Goal: Task Accomplishment & Management: Manage account settings

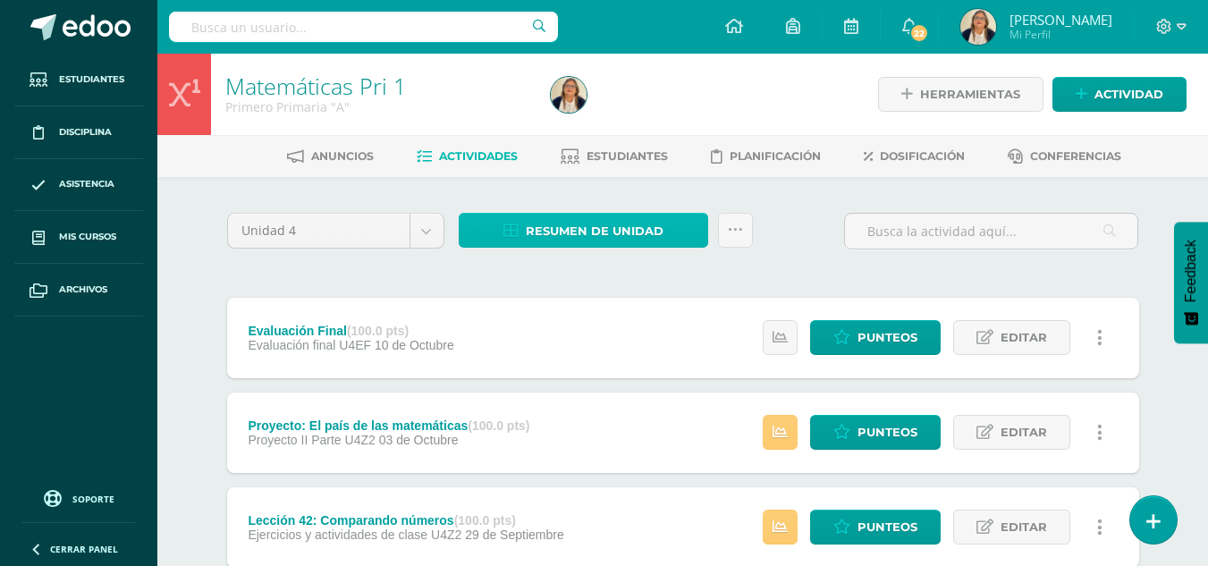
drag, startPoint x: 0, startPoint y: 0, endPoint x: 555, endPoint y: 227, distance: 599.8
click at [555, 227] on span "Resumen de unidad" at bounding box center [595, 231] width 138 height 33
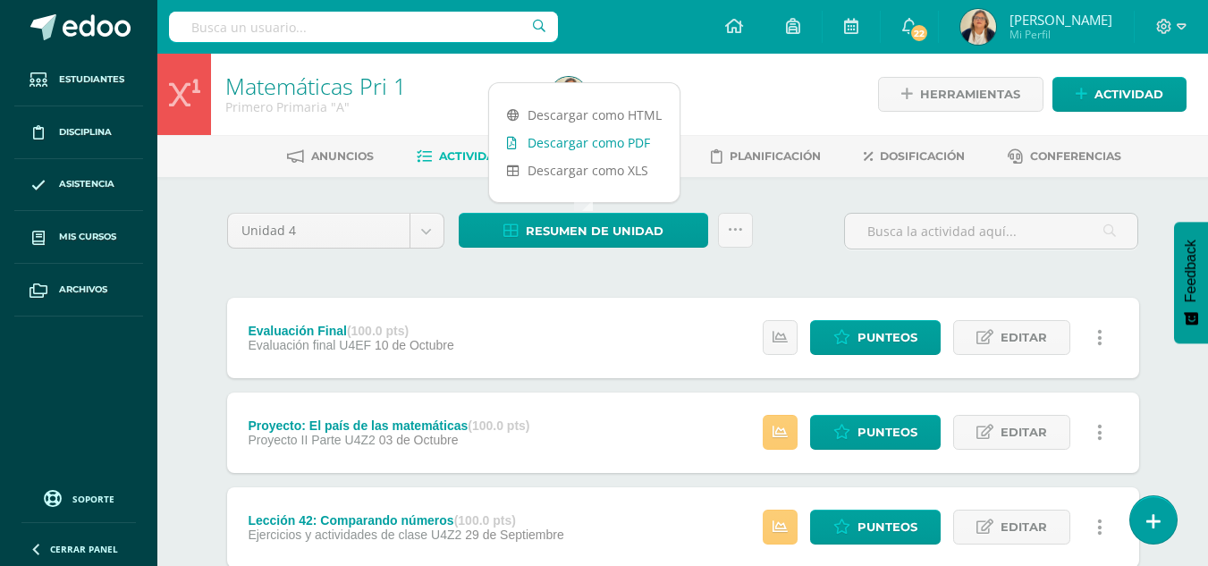
click at [568, 141] on link "Descargar como PDF" at bounding box center [584, 143] width 190 height 28
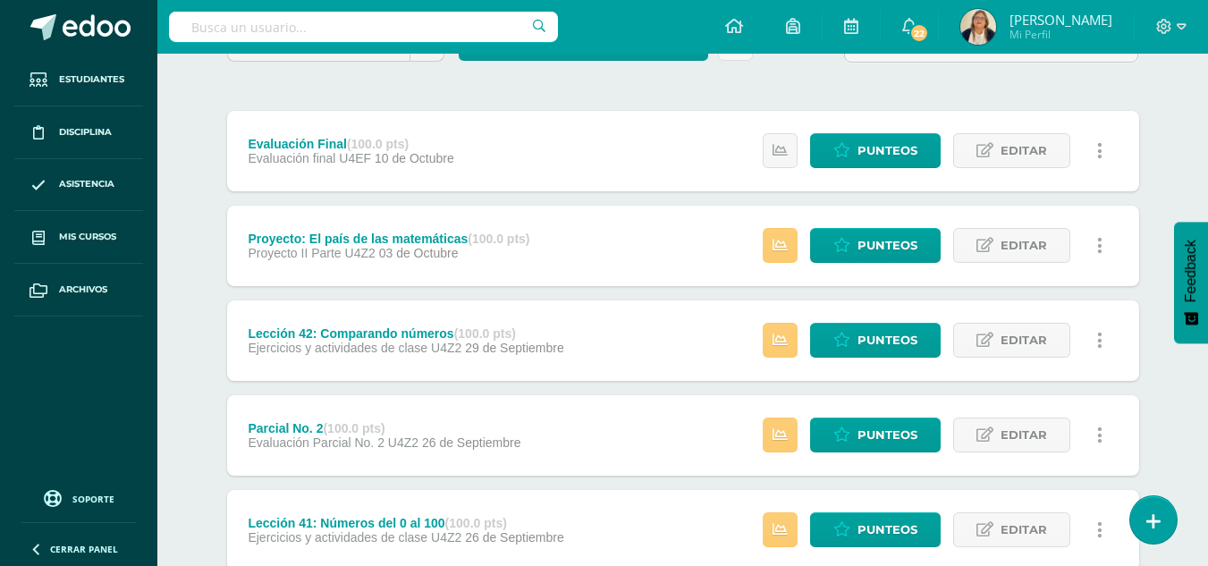
scroll to position [193, 0]
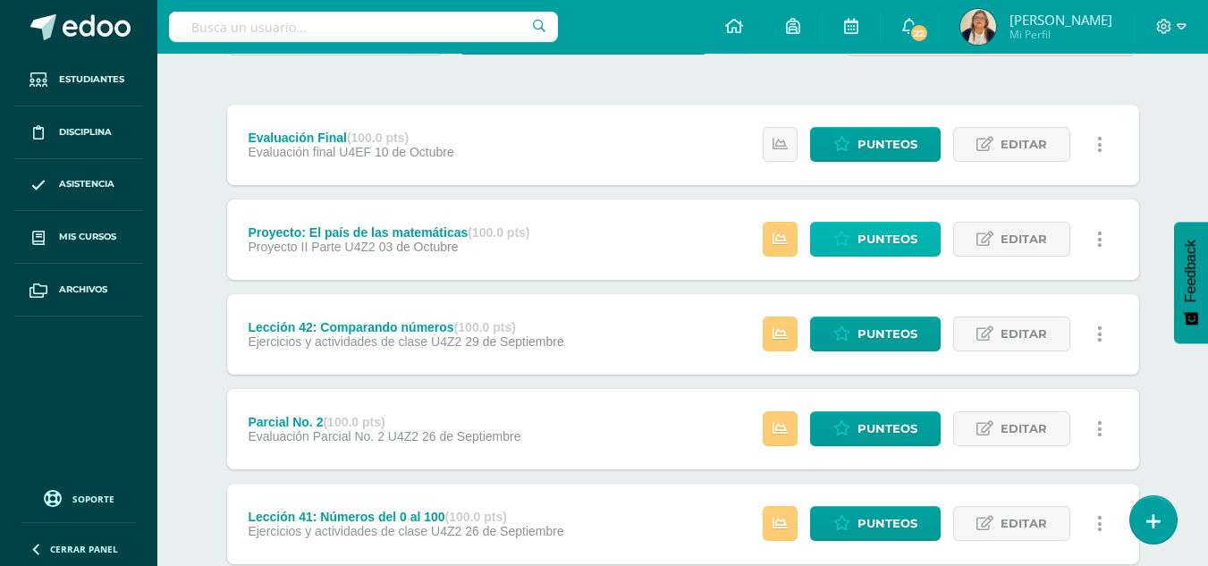
click at [873, 247] on span "Punteos" at bounding box center [887, 239] width 60 height 33
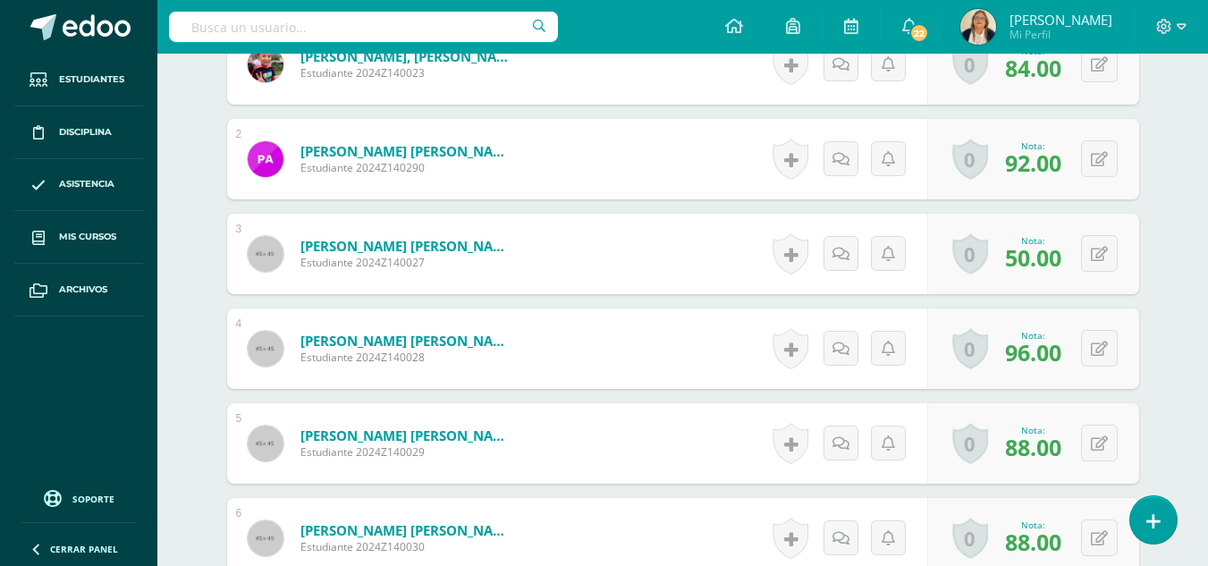
scroll to position [752, 0]
click at [1093, 241] on button at bounding box center [1099, 252] width 37 height 37
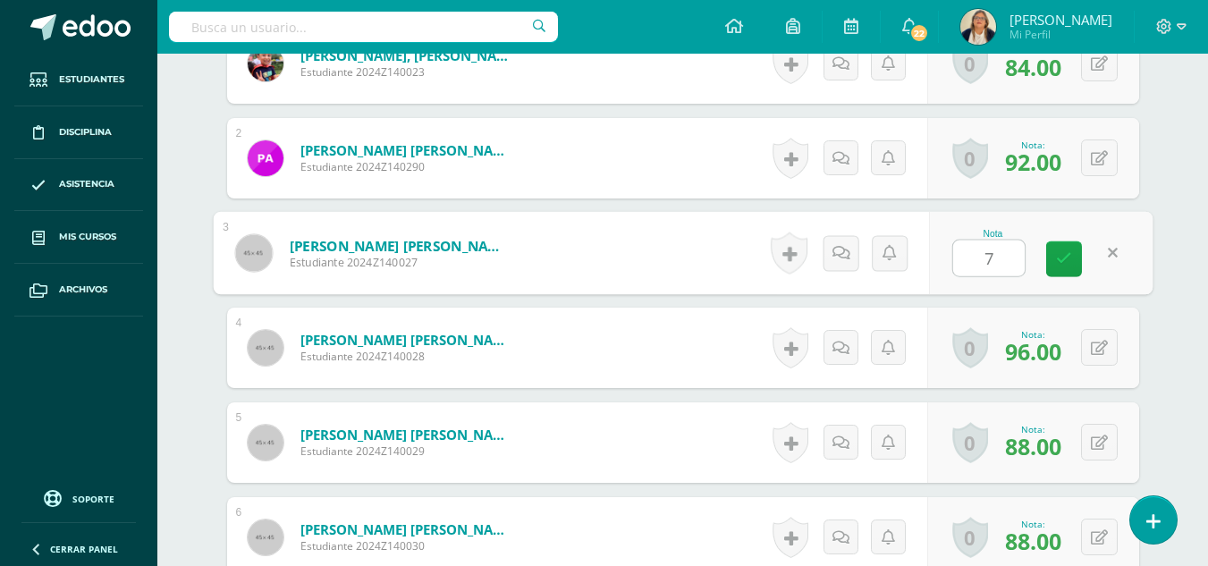
type input "70"
click at [1058, 251] on icon at bounding box center [1064, 258] width 16 height 15
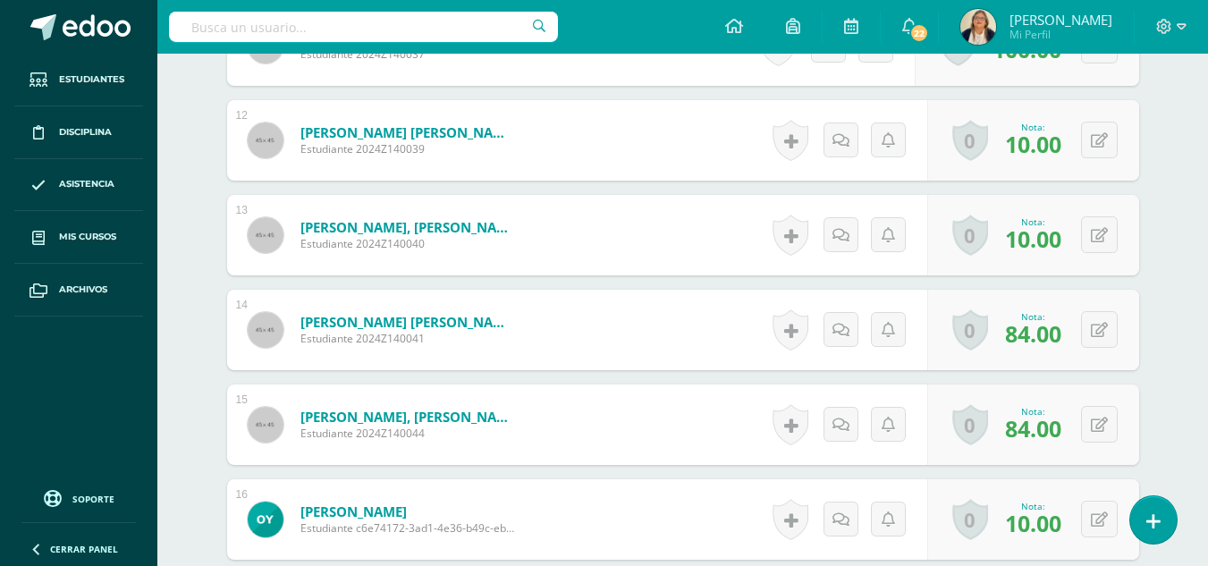
scroll to position [1722, 0]
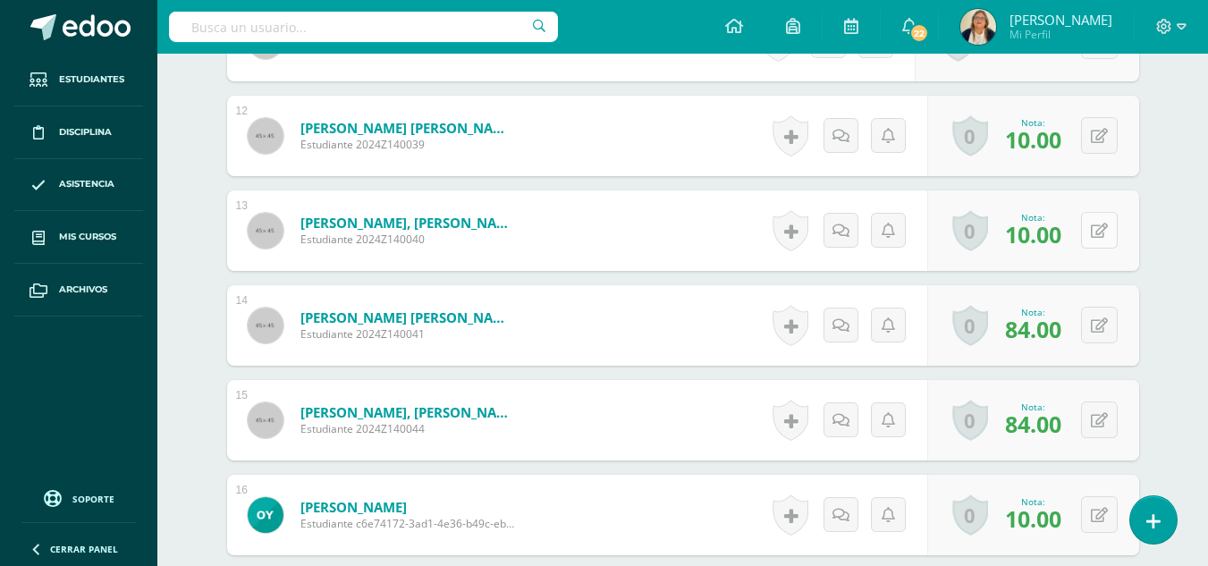
click at [1092, 212] on button at bounding box center [1099, 230] width 37 height 37
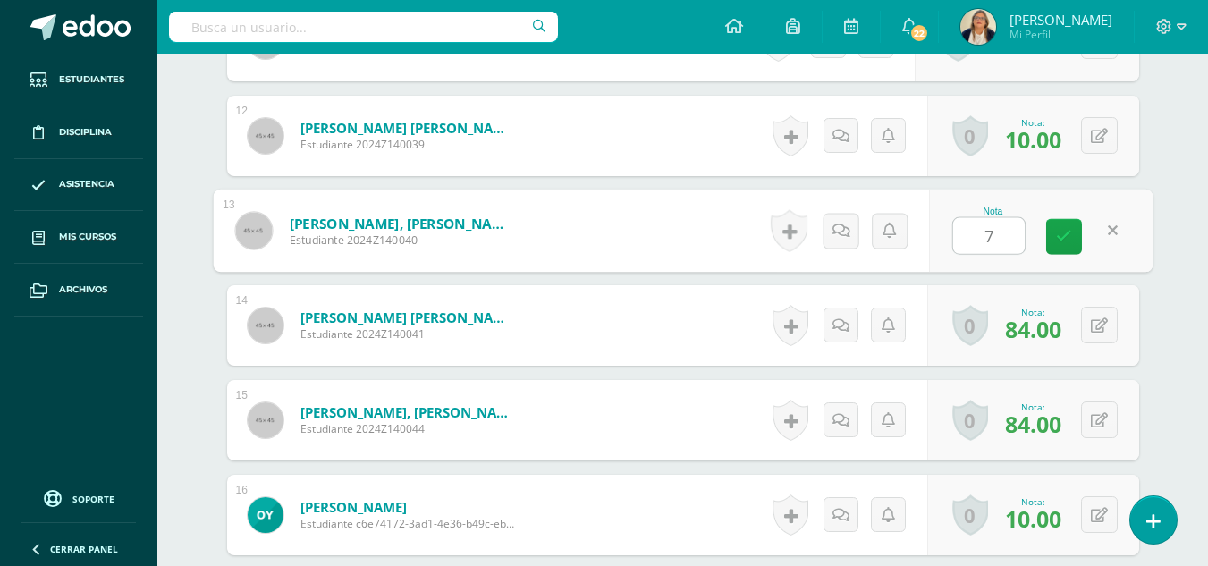
type input "70"
click at [1055, 222] on link at bounding box center [1064, 237] width 36 height 36
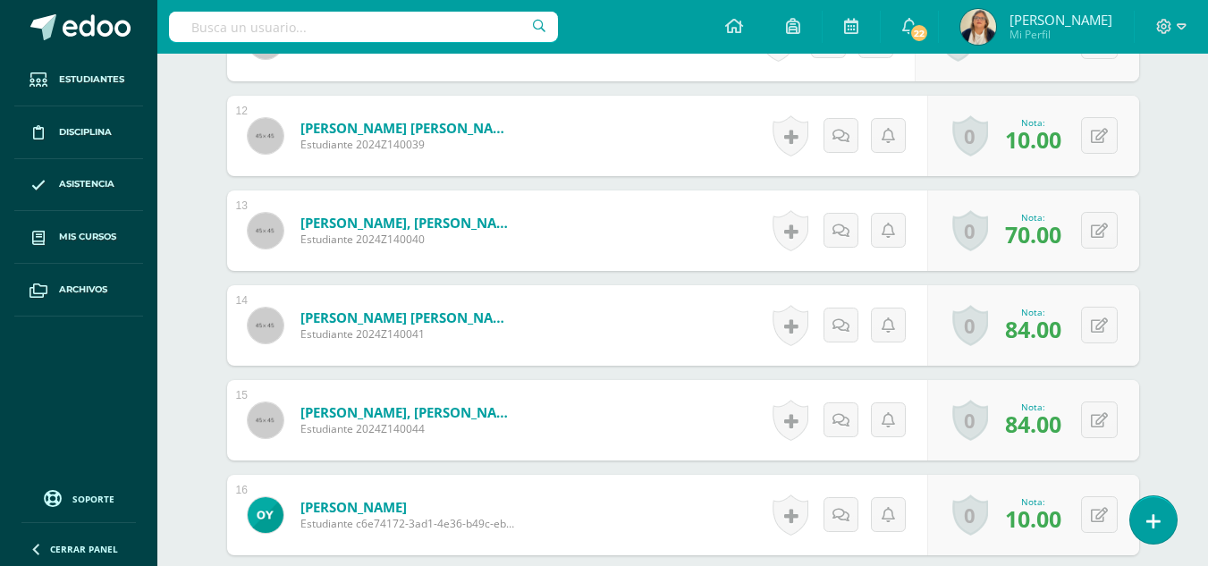
scroll to position [1788, 0]
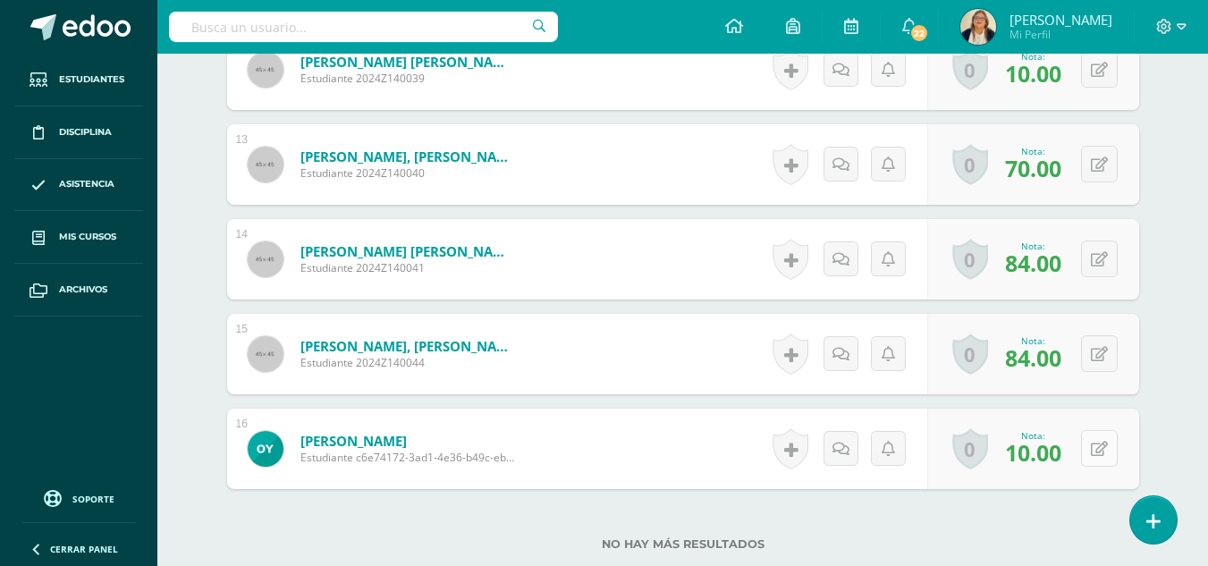
click at [1091, 430] on button at bounding box center [1099, 448] width 37 height 37
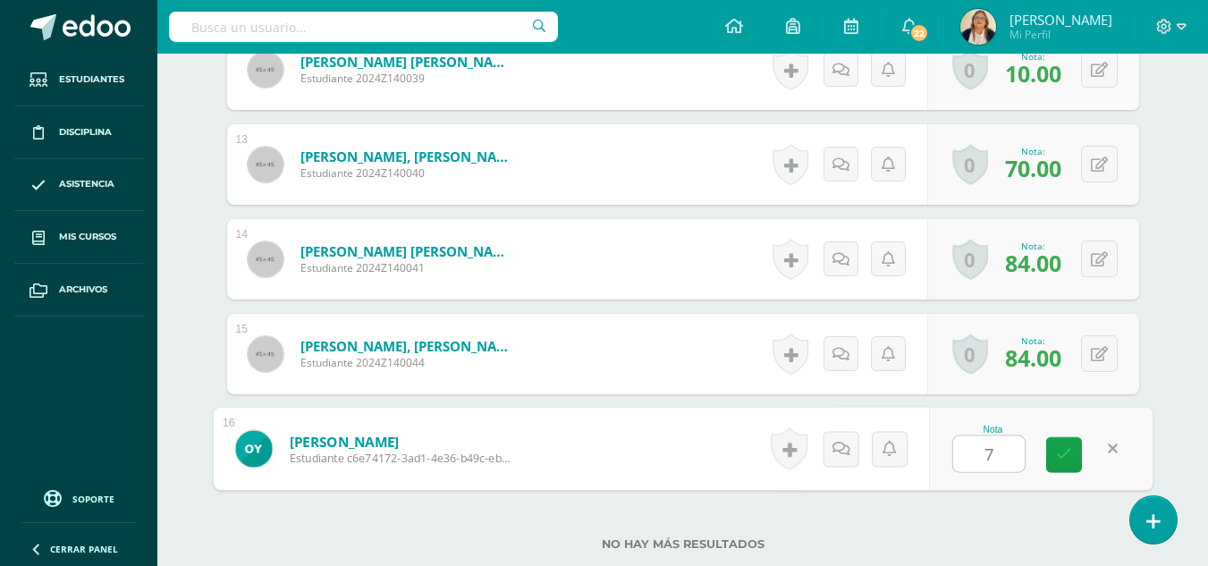
type input "70"
click at [1050, 437] on link at bounding box center [1064, 455] width 36 height 36
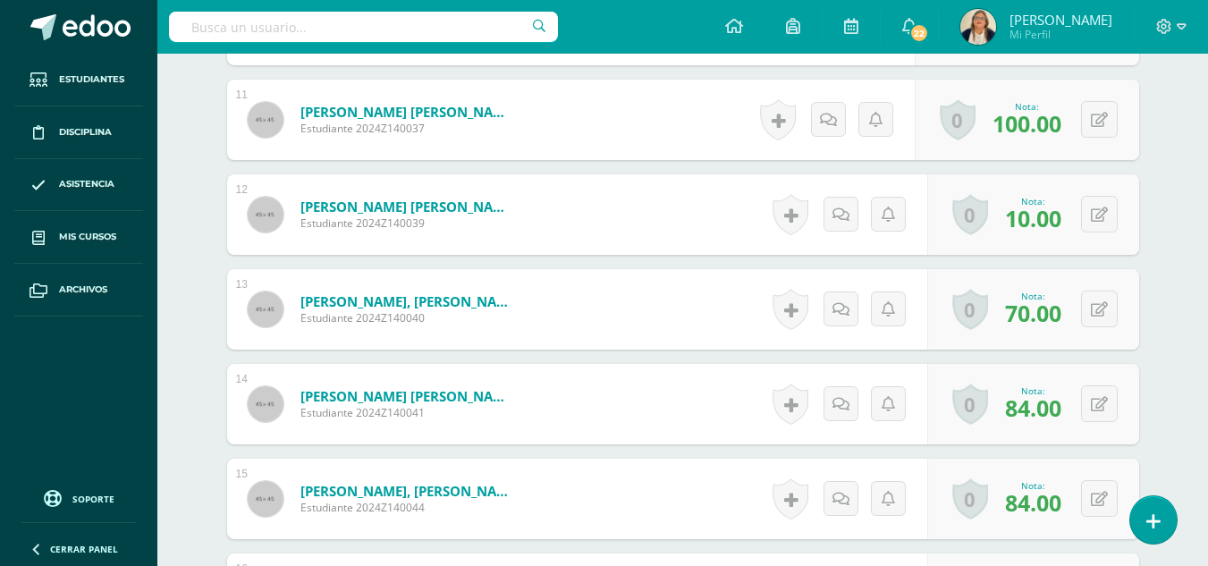
scroll to position [1689, 0]
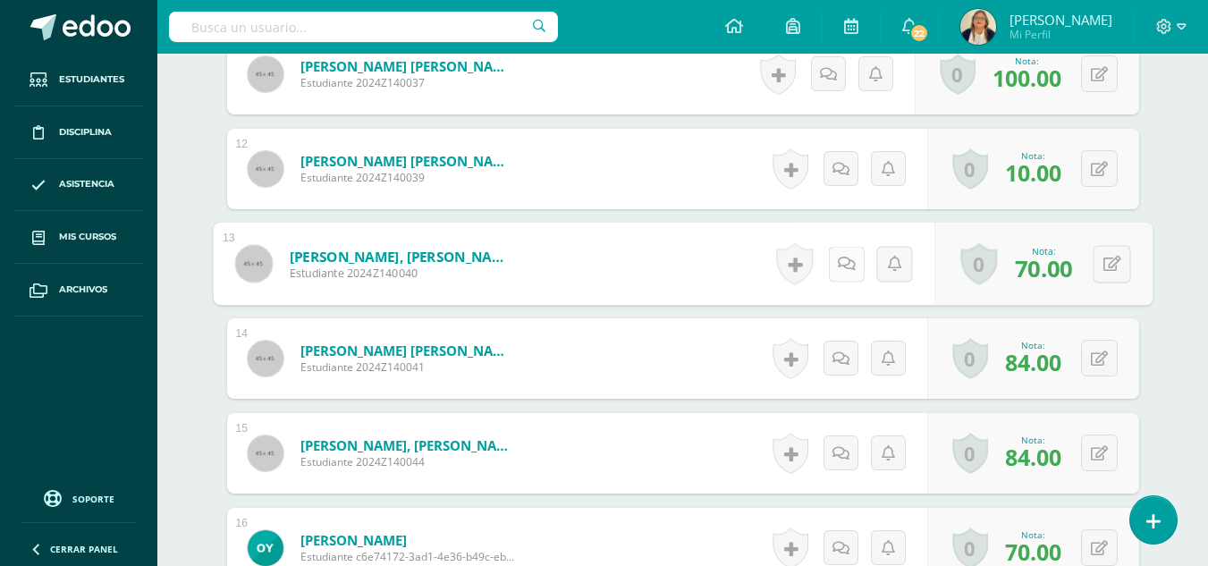
click at [848, 246] on link at bounding box center [846, 264] width 36 height 36
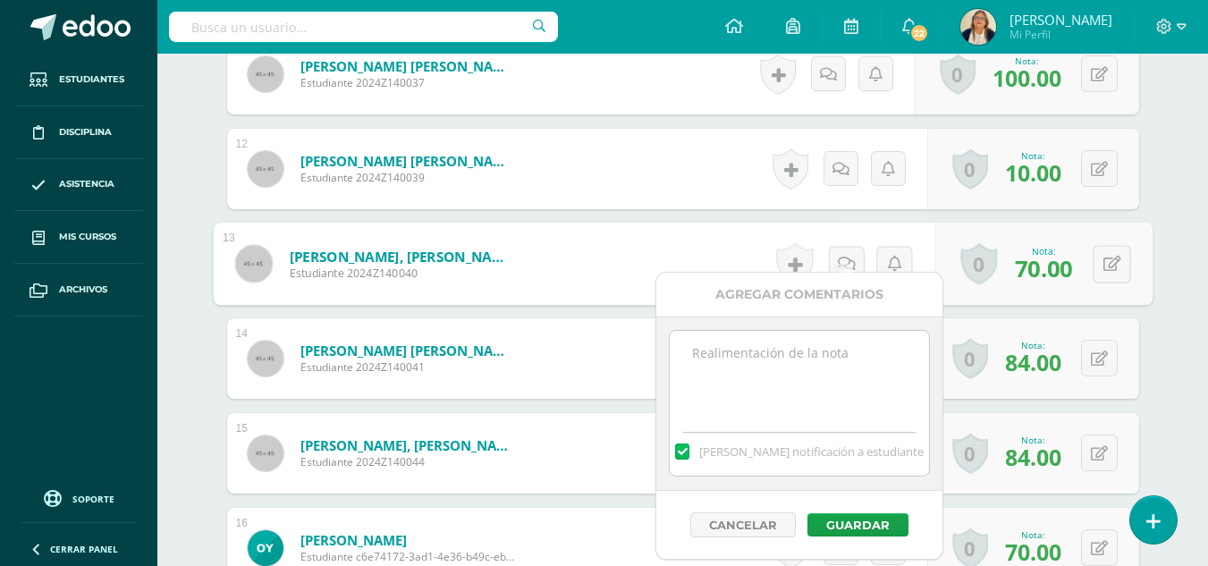
click at [751, 352] on textarea at bounding box center [799, 375] width 258 height 89
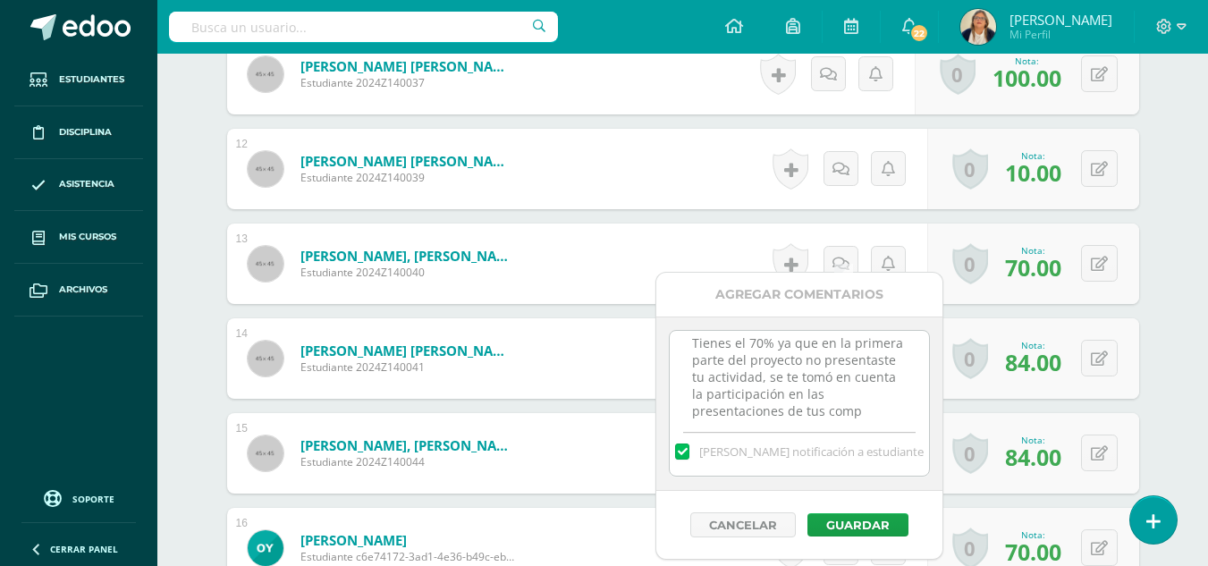
scroll to position [27, 0]
type textarea "Tienes el 70% ya que en la primera parte del proyecto no presentaste tu activid…"
drag, startPoint x: 687, startPoint y: 359, endPoint x: 806, endPoint y: 419, distance: 133.1
click at [806, 419] on textarea "Tienes el 70% ya que en la primera parte del proyecto no presentaste tu activid…" at bounding box center [799, 375] width 258 height 89
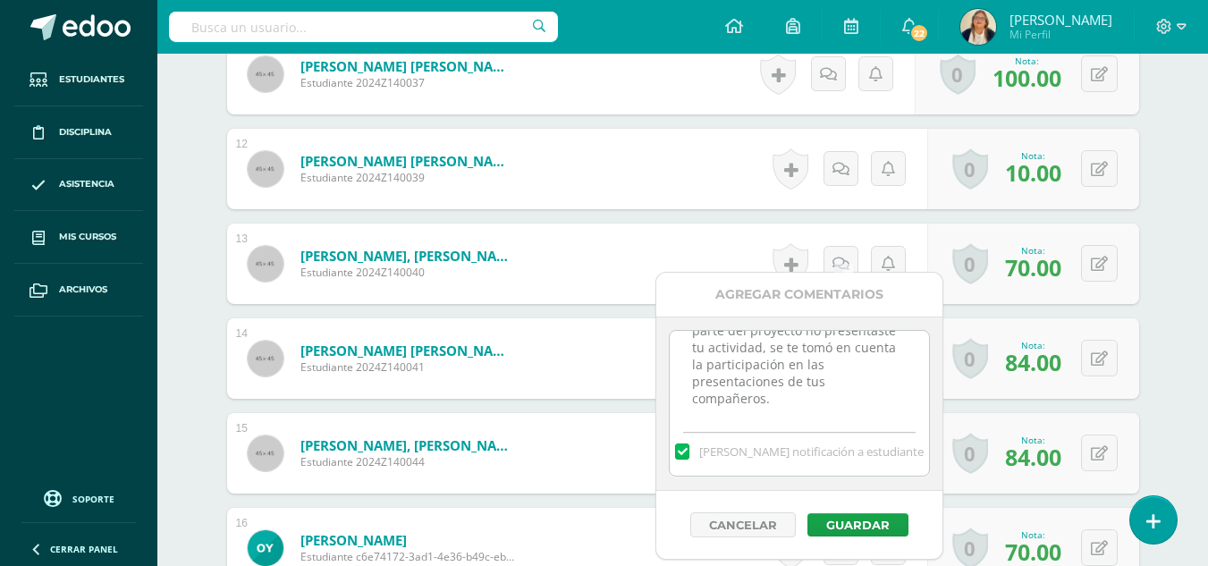
click at [620, 508] on form "Yon Martínez, Olivia Estudiante c6e74172-3ad1-4e36-b49c-eb438aa58288 Nota 70.00…" at bounding box center [683, 548] width 912 height 80
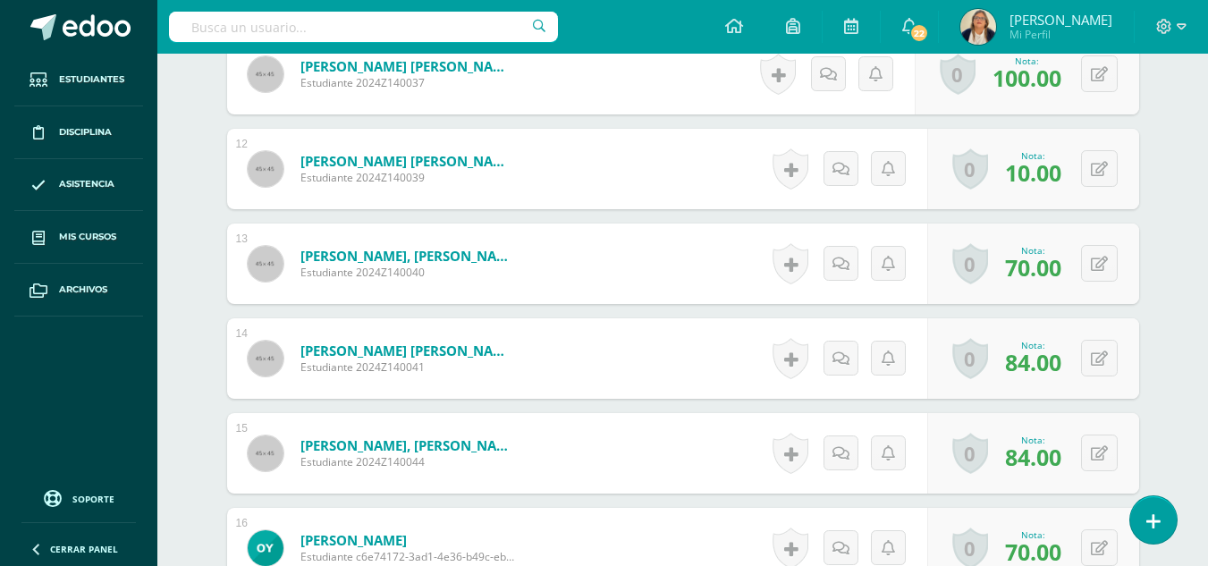
scroll to position [1899, 0]
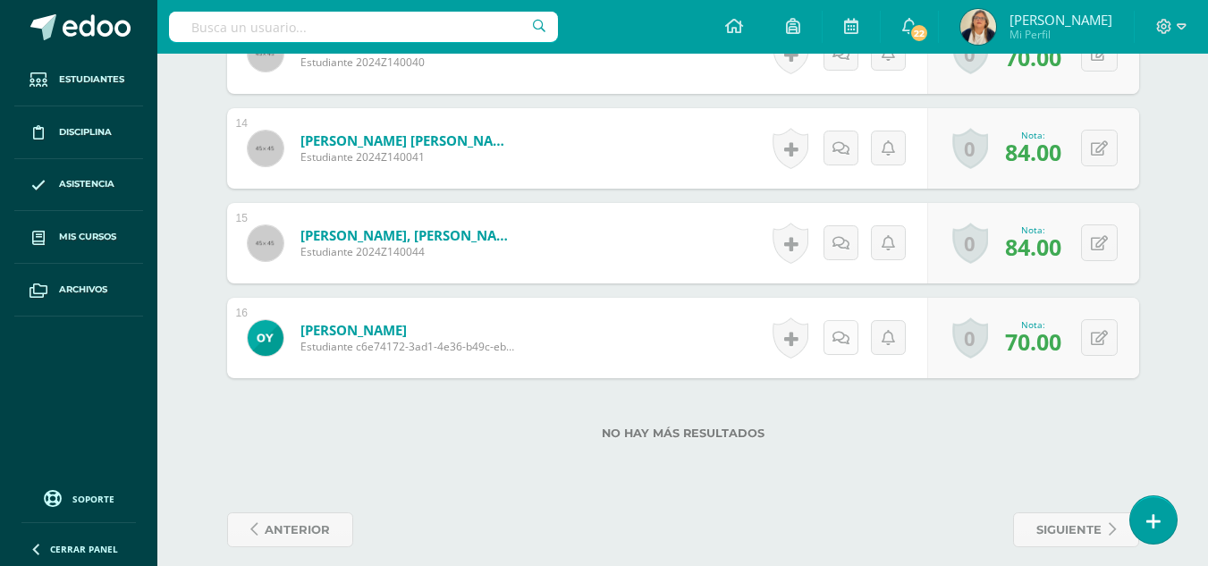
click at [839, 331] on icon at bounding box center [840, 338] width 17 height 15
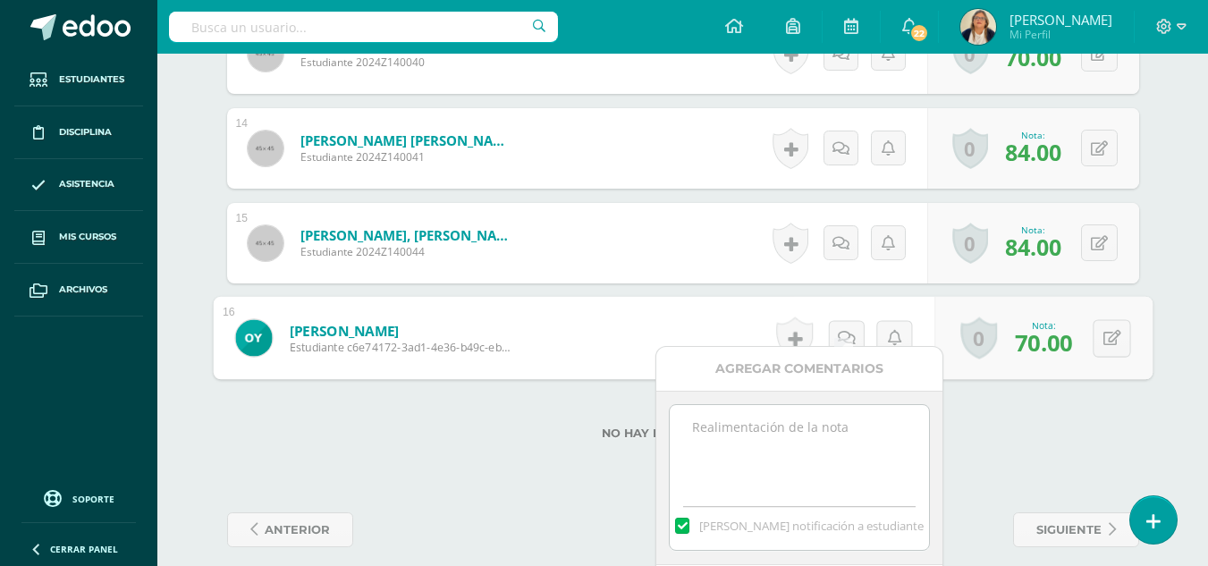
click at [741, 437] on textarea at bounding box center [799, 449] width 258 height 89
paste textarea "Tienes el 70% ya que en la primera parte del proyecto no presentaste tu activid…"
type textarea "Tienes el 70% ya que en la primera parte del proyecto no presentaste tu activid…"
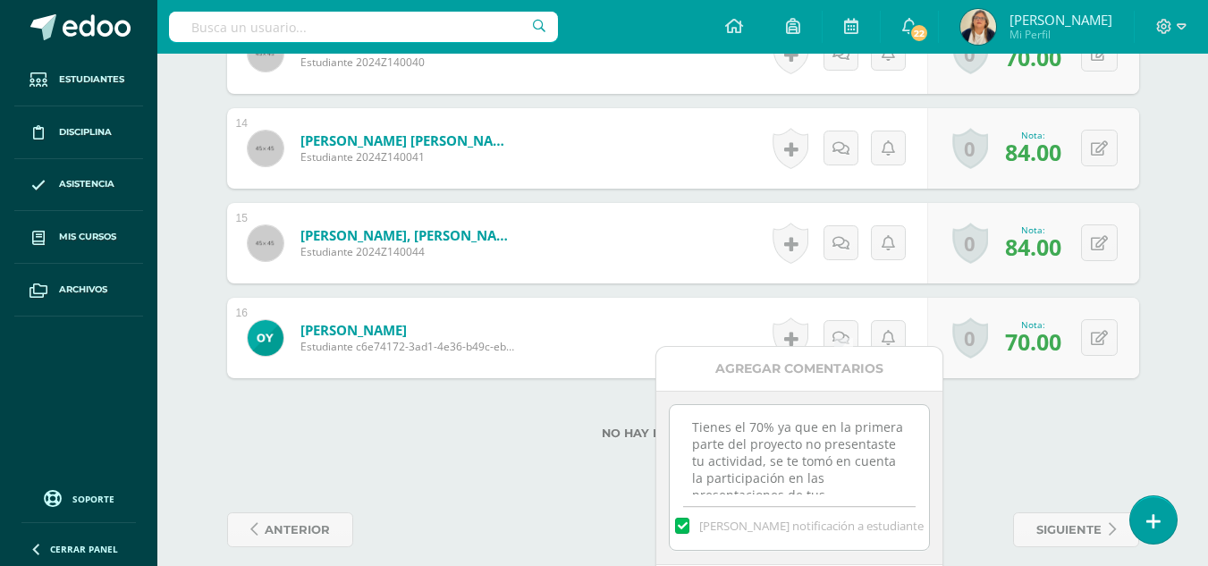
scroll to position [27, 0]
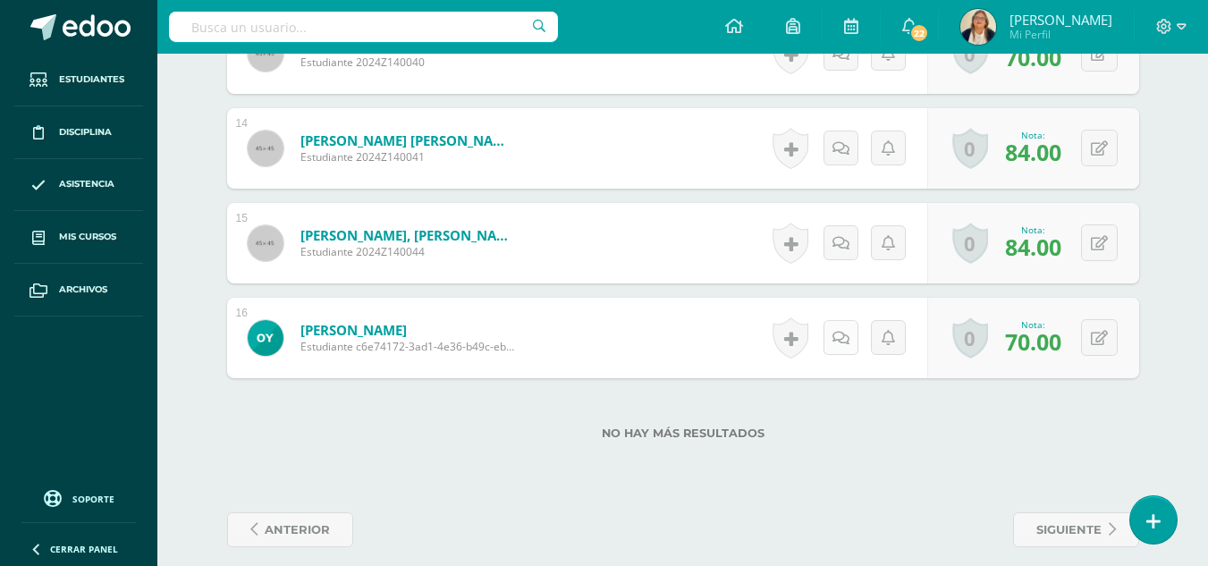
click at [847, 331] on icon at bounding box center [840, 338] width 17 height 15
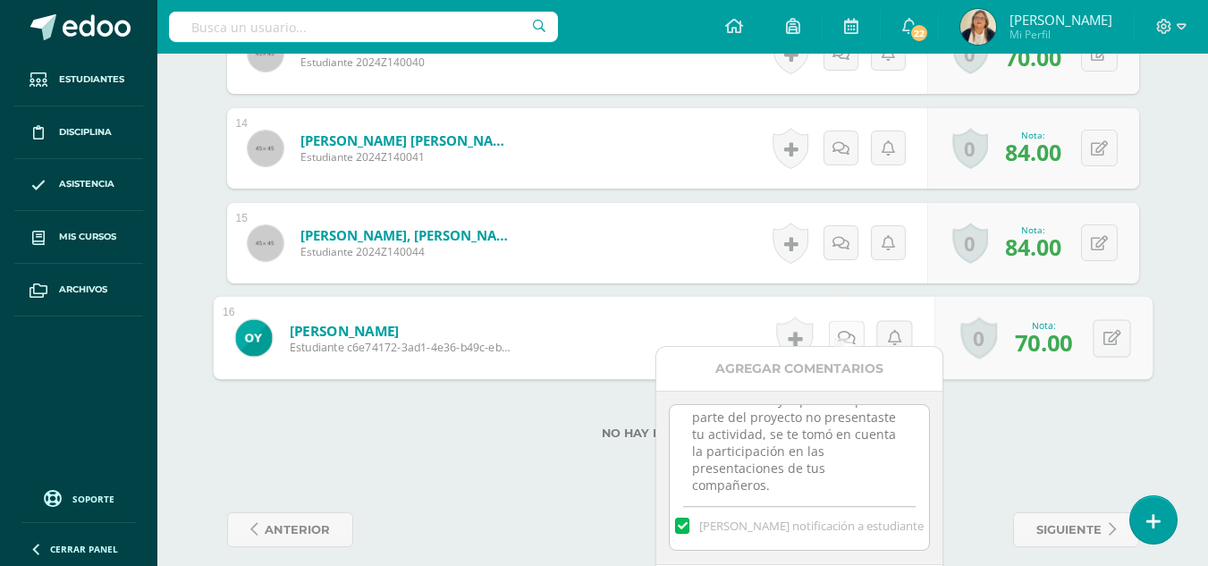
click at [847, 330] on icon at bounding box center [846, 337] width 18 height 15
click at [1018, 426] on div "No hay más resultados" at bounding box center [683, 419] width 912 height 83
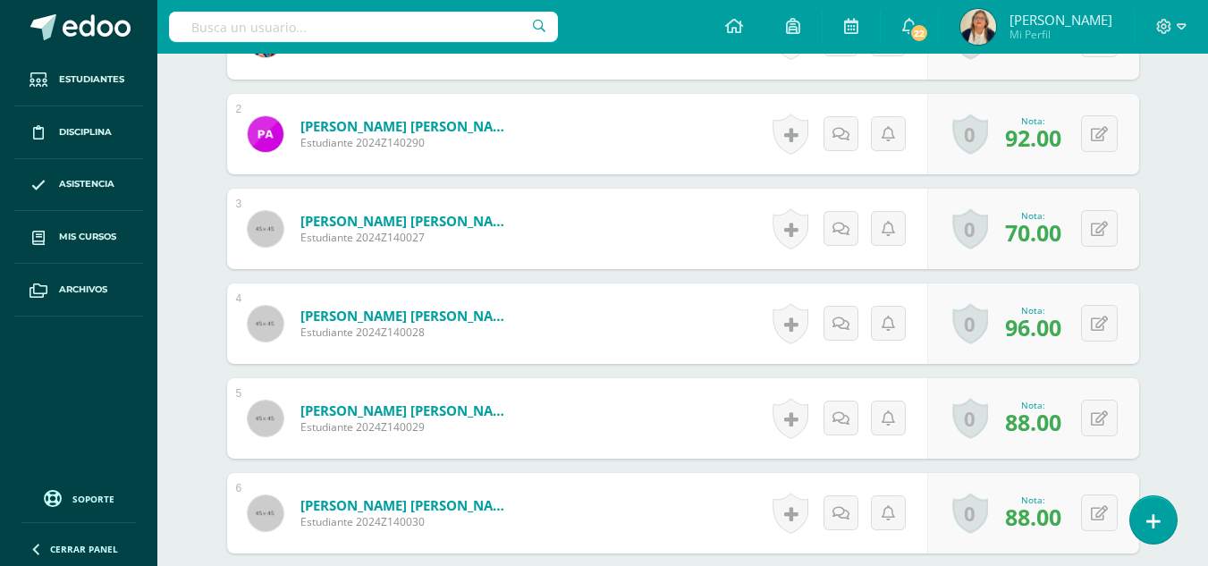
scroll to position [814, 0]
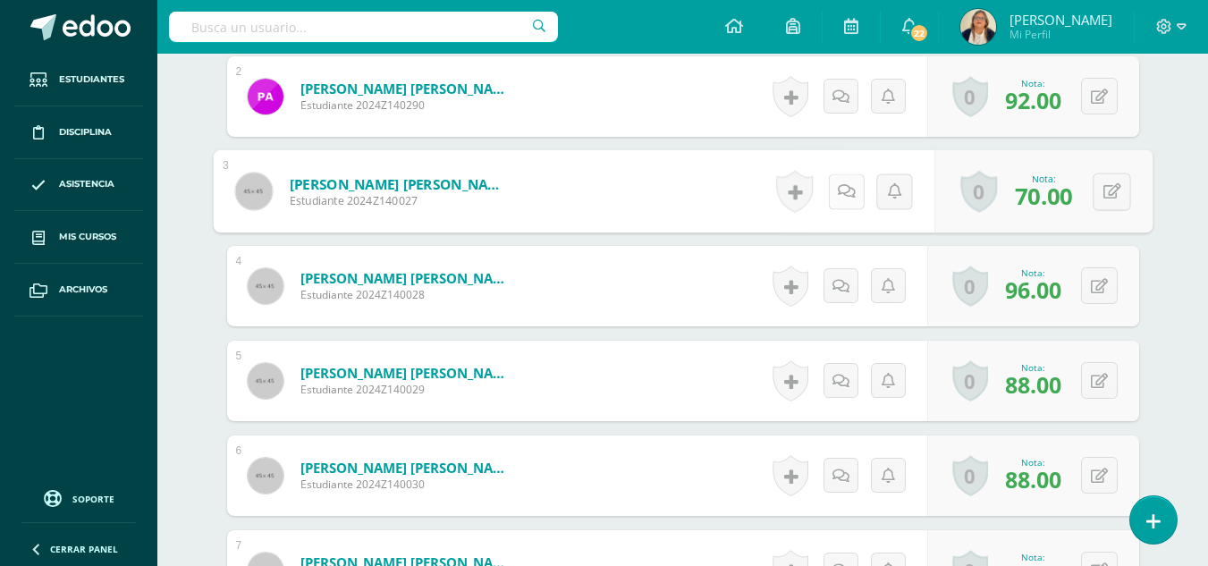
click at [849, 173] on link at bounding box center [846, 191] width 36 height 36
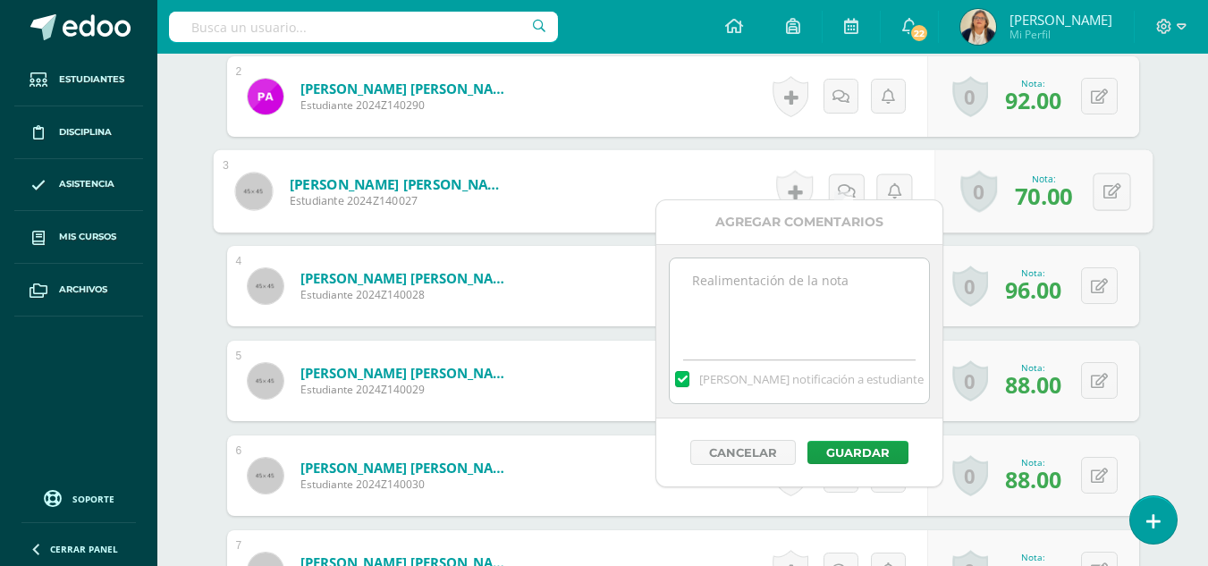
click at [821, 289] on textarea at bounding box center [799, 302] width 258 height 89
paste textarea "Tienes el 70% ya que en la primera parte del proyecto no presentaste tu activid…"
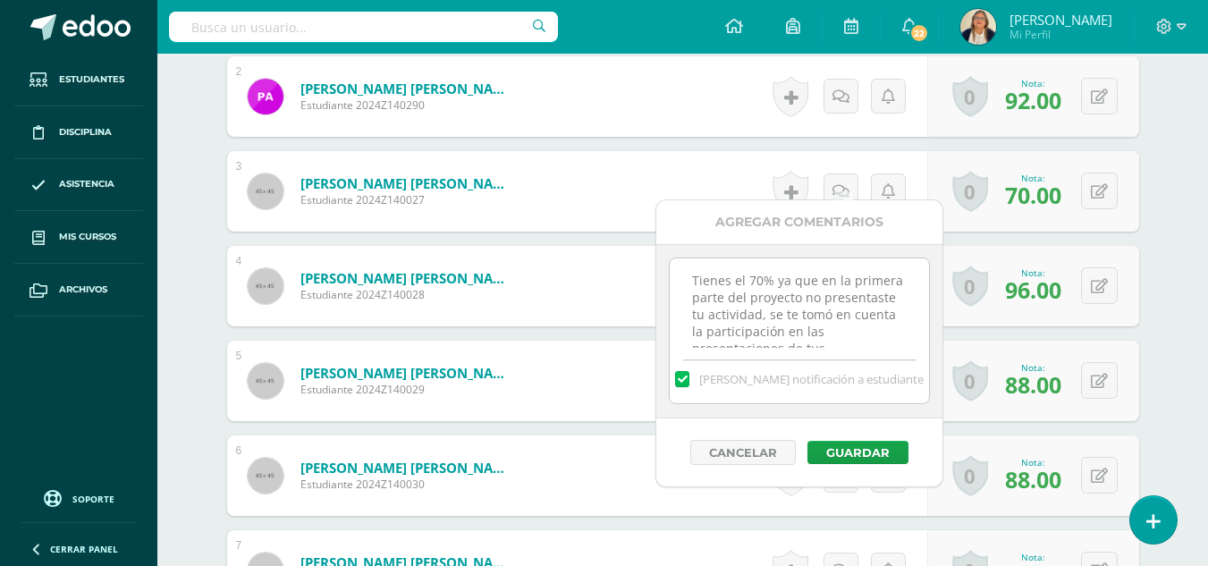
scroll to position [7, 0]
click at [870, 286] on textarea "Tienes el 70% ya que en la primera parte del proyecto no presentaste tu activid…" at bounding box center [799, 302] width 258 height 89
click at [831, 312] on textarea "Tienes el 70% ya que en la primera parte del proyecto presentaste tu actividad,…" at bounding box center [799, 302] width 258 height 89
type textarea "Tienes el 70% ya que en la primera parte del proyecto presentaste tu actividad …"
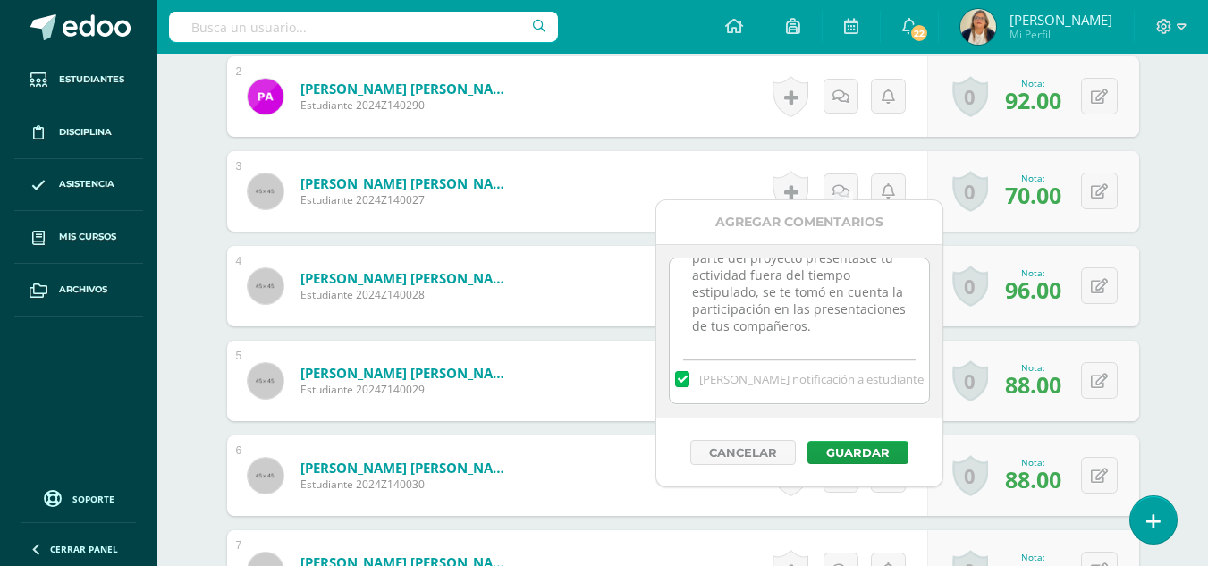
click at [641, 400] on form "Flores Ordóñez, Cesia María Estudiante 2024Z140029 Nota 88.00 0 Logros Logros o…" at bounding box center [683, 381] width 912 height 80
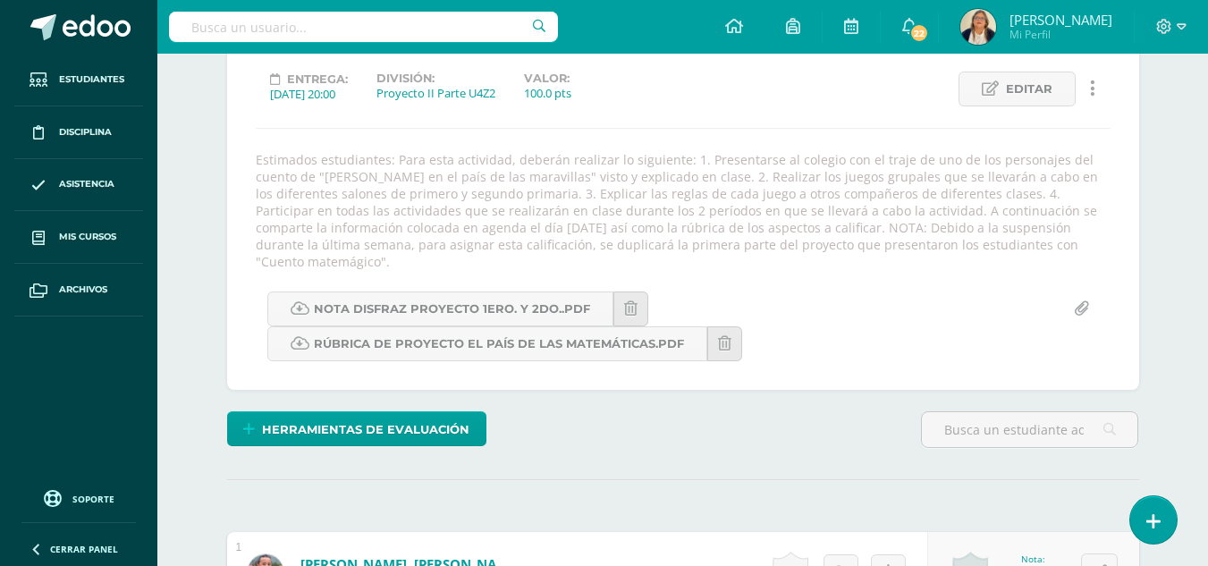
scroll to position [0, 0]
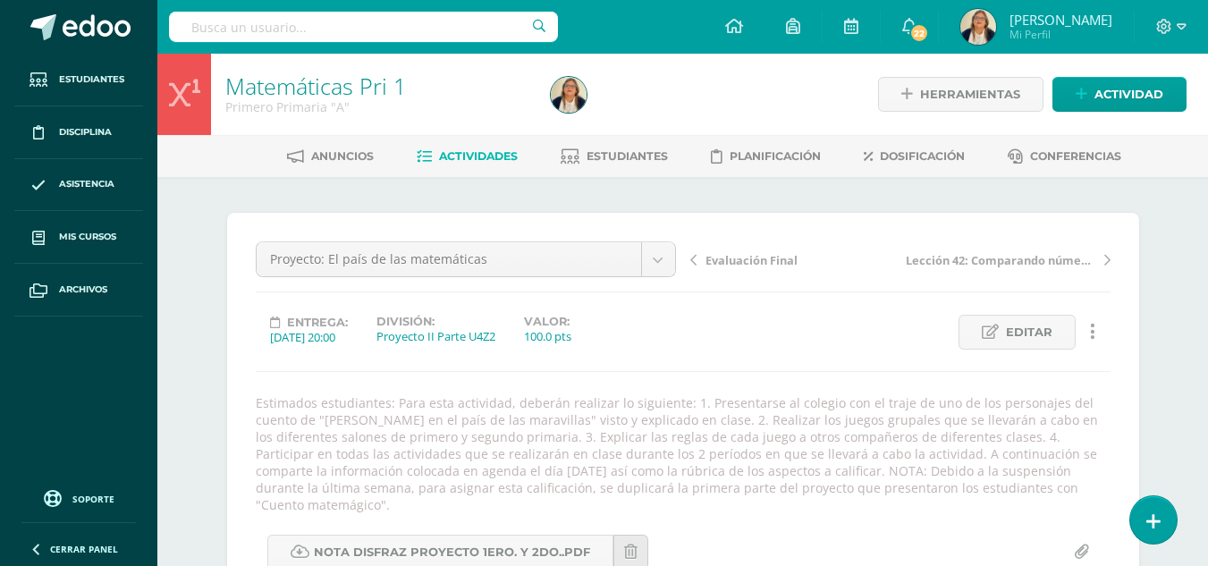
click at [485, 162] on span "Actividades" at bounding box center [478, 155] width 79 height 13
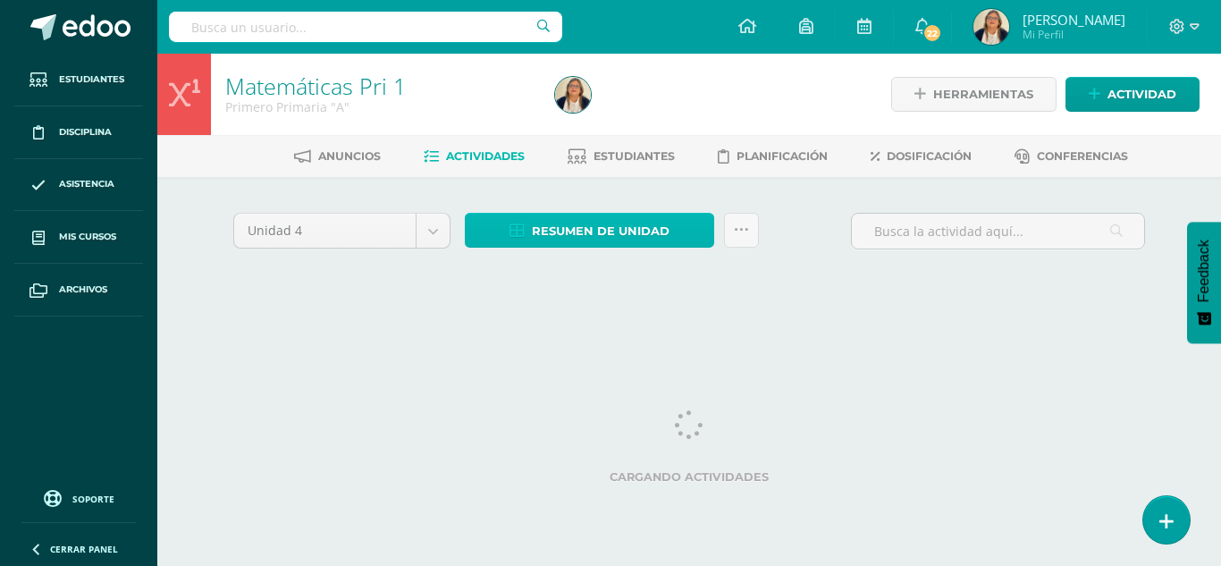
click at [515, 222] on link "Resumen de unidad" at bounding box center [589, 230] width 249 height 35
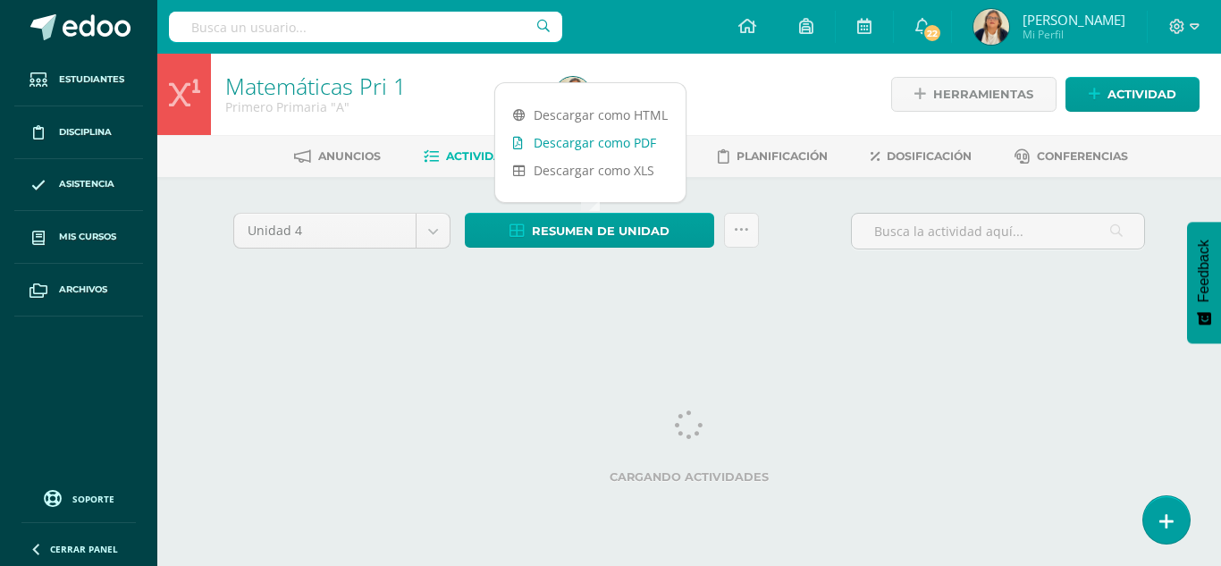
click at [553, 139] on link "Descargar como PDF" at bounding box center [590, 143] width 190 height 28
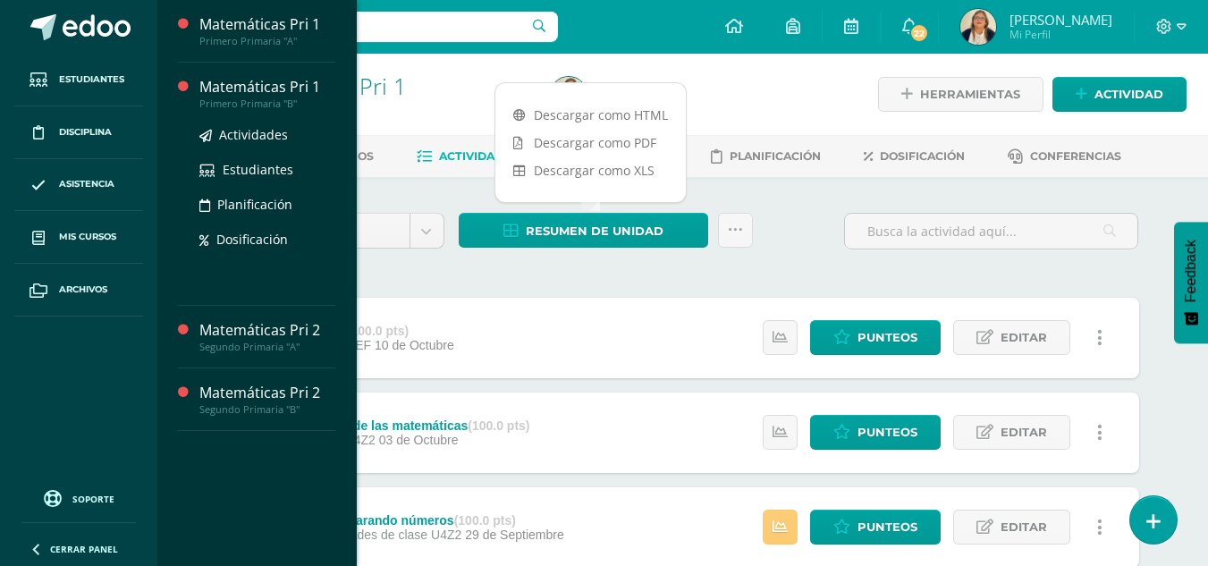
click at [216, 79] on div "Matemáticas Pri 1" at bounding box center [267, 87] width 136 height 21
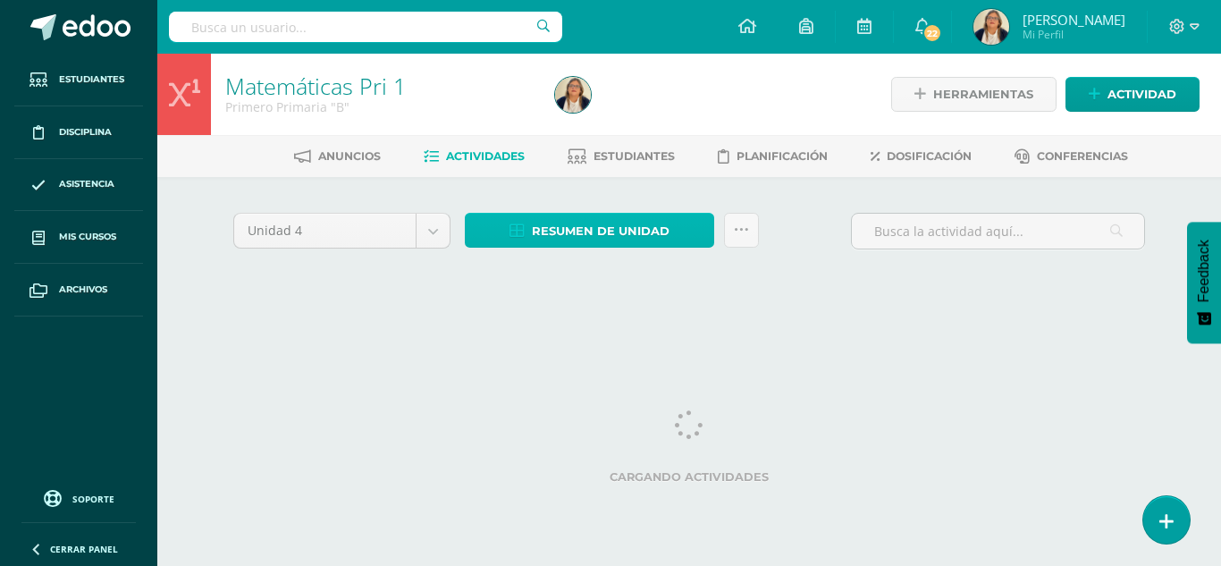
click at [539, 229] on span "Resumen de unidad" at bounding box center [601, 231] width 138 height 33
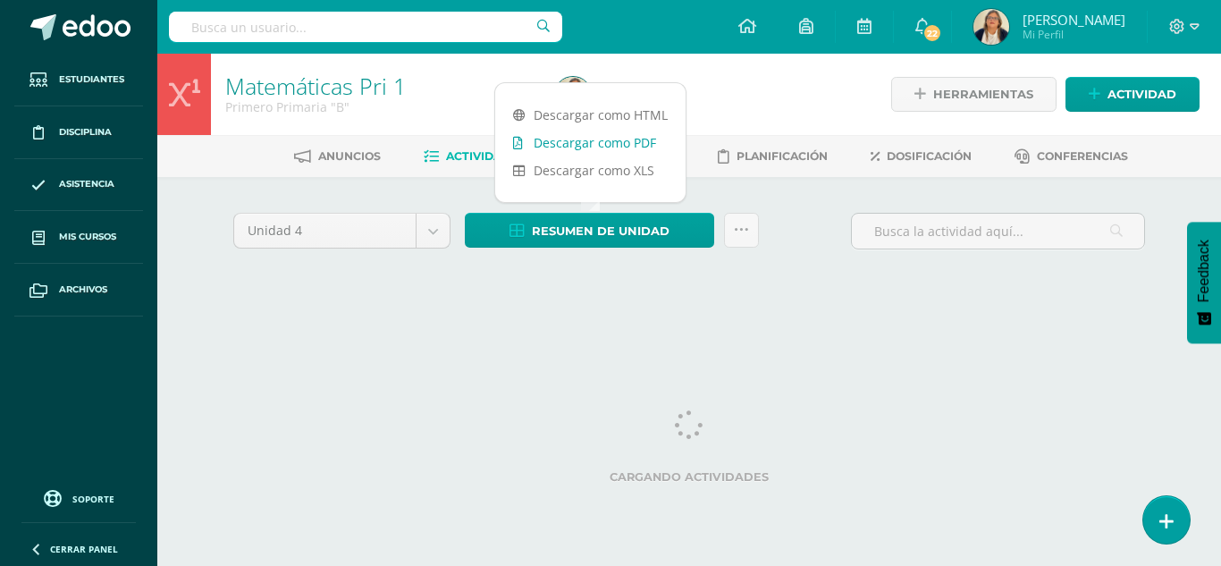
click at [570, 142] on link "Descargar como PDF" at bounding box center [590, 143] width 190 height 28
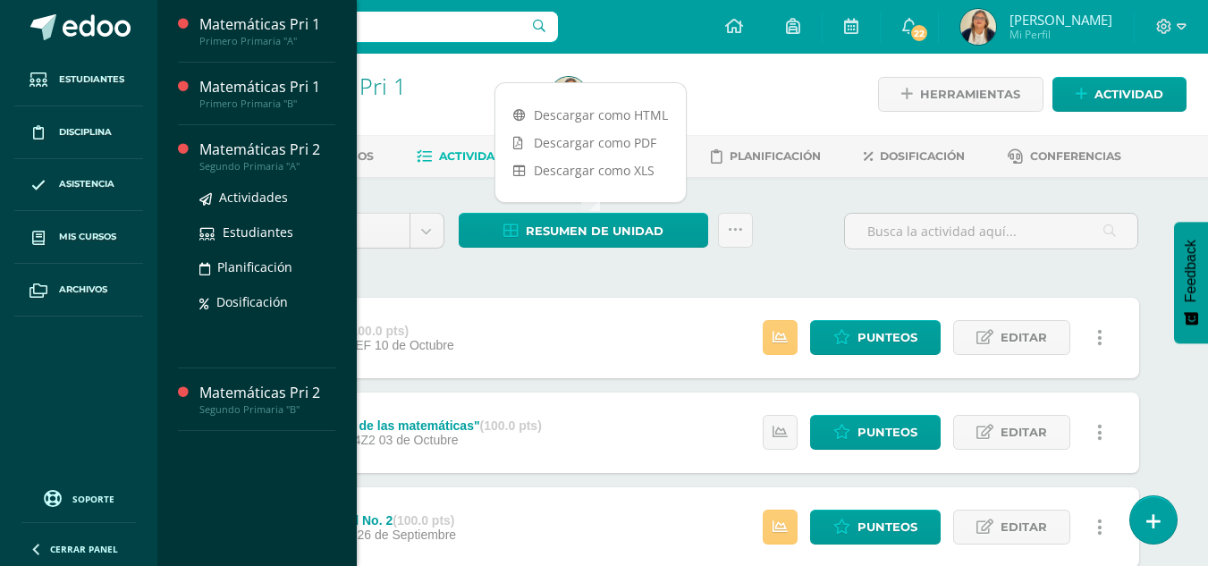
click at [255, 156] on div "Matemáticas Pri 2" at bounding box center [267, 149] width 136 height 21
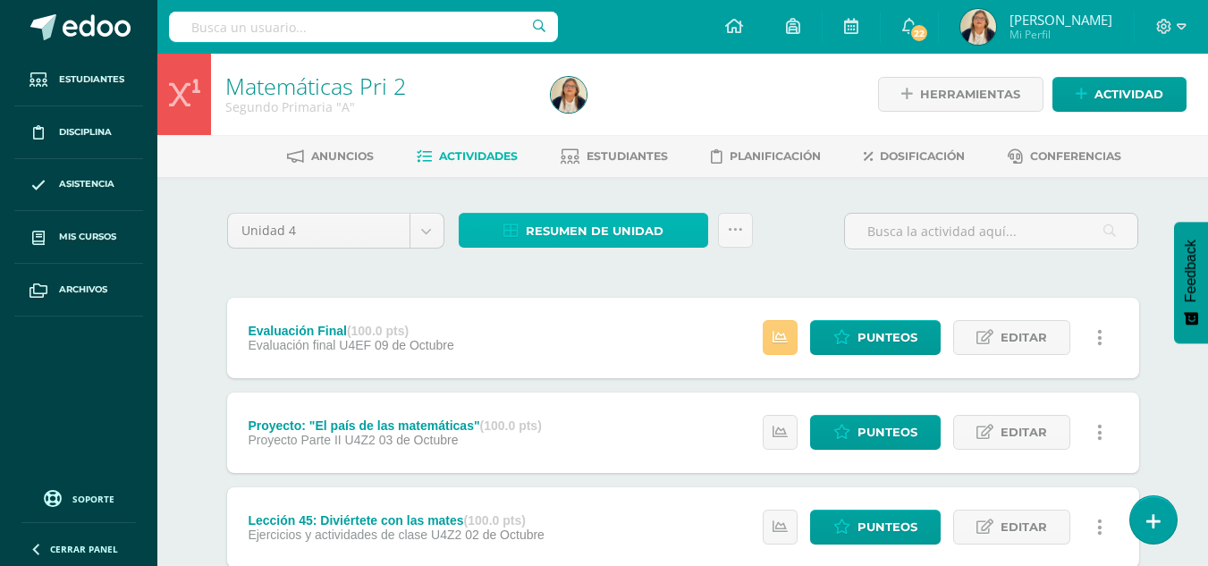
click at [585, 234] on span "Resumen de unidad" at bounding box center [595, 231] width 138 height 33
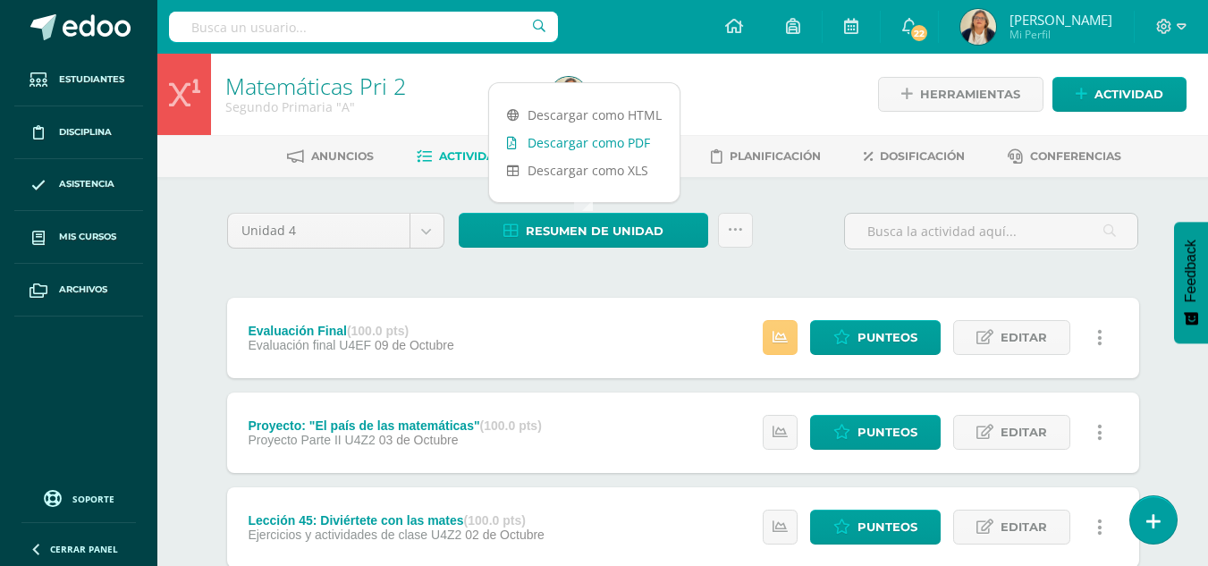
click at [572, 139] on link "Descargar como PDF" at bounding box center [584, 143] width 190 height 28
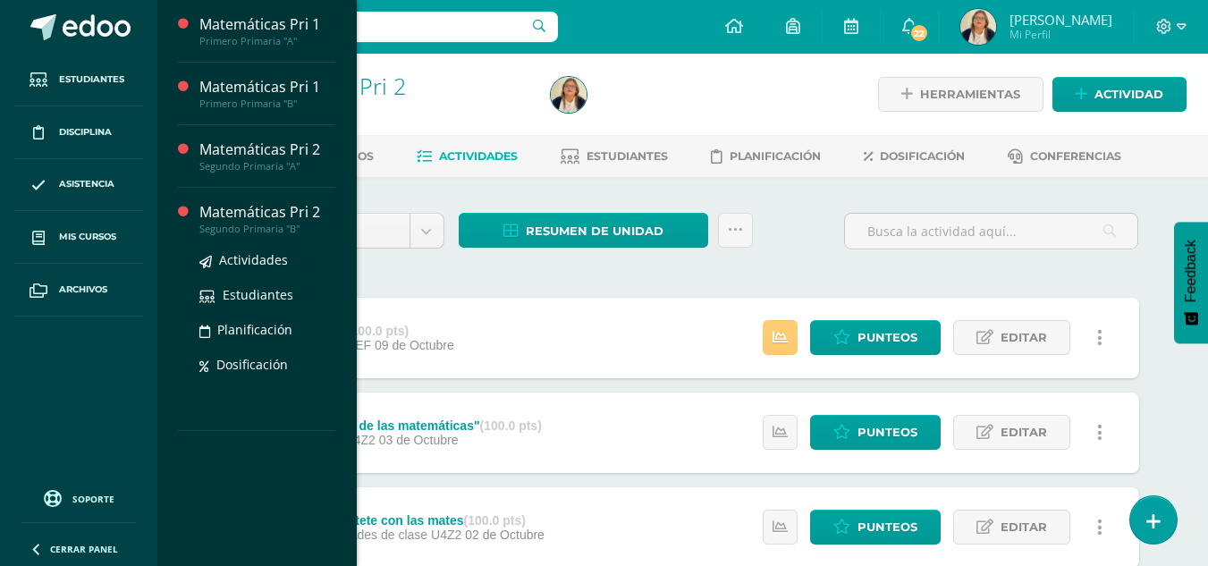
click at [260, 214] on div "Matemáticas Pri 2" at bounding box center [267, 212] width 136 height 21
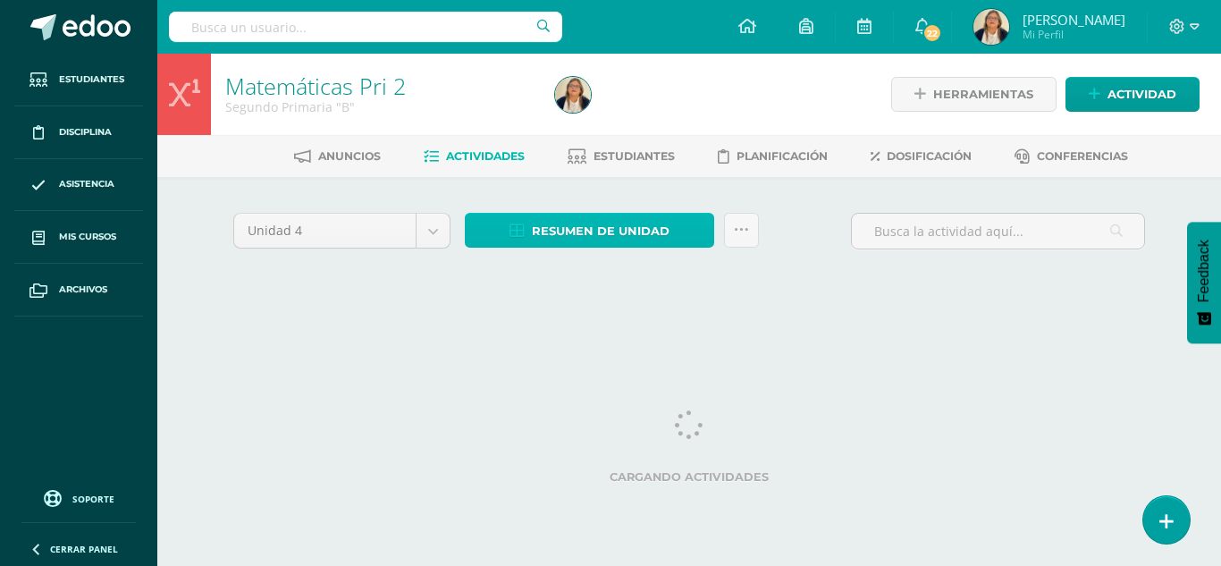
click at [559, 232] on span "Resumen de unidad" at bounding box center [601, 231] width 138 height 33
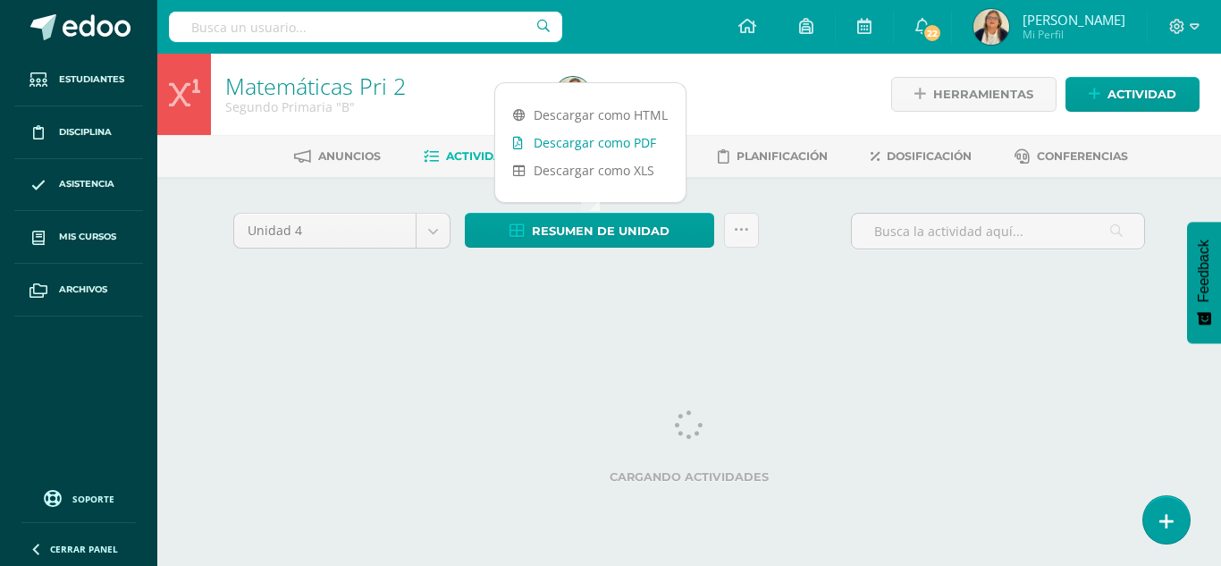
click at [595, 139] on link "Descargar como PDF" at bounding box center [590, 143] width 190 height 28
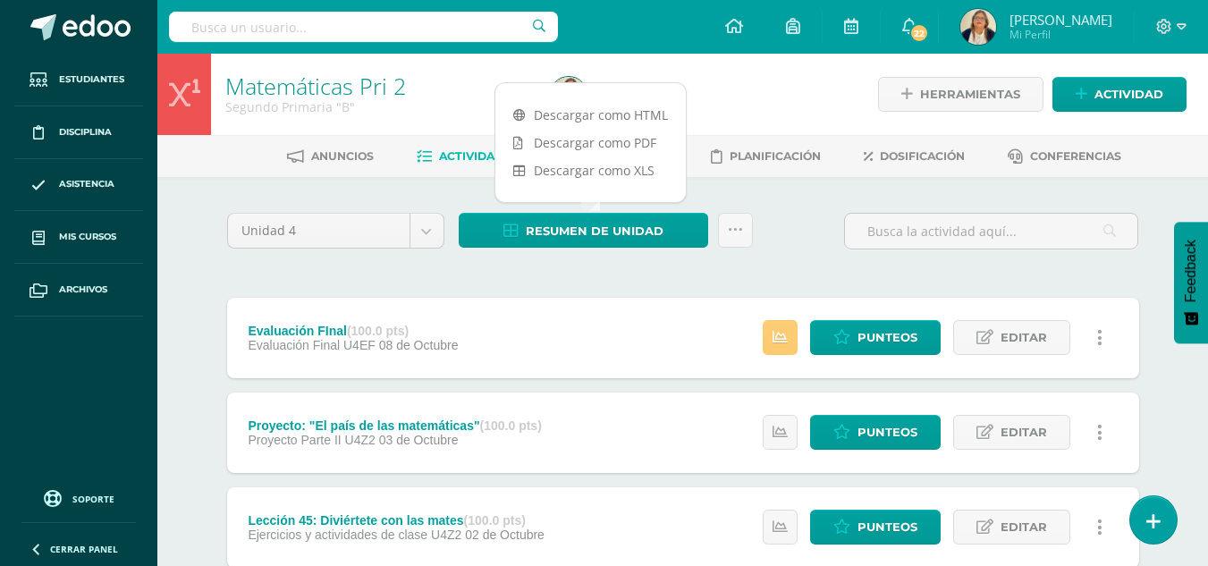
click at [671, 80] on div at bounding box center [710, 94] width 333 height 81
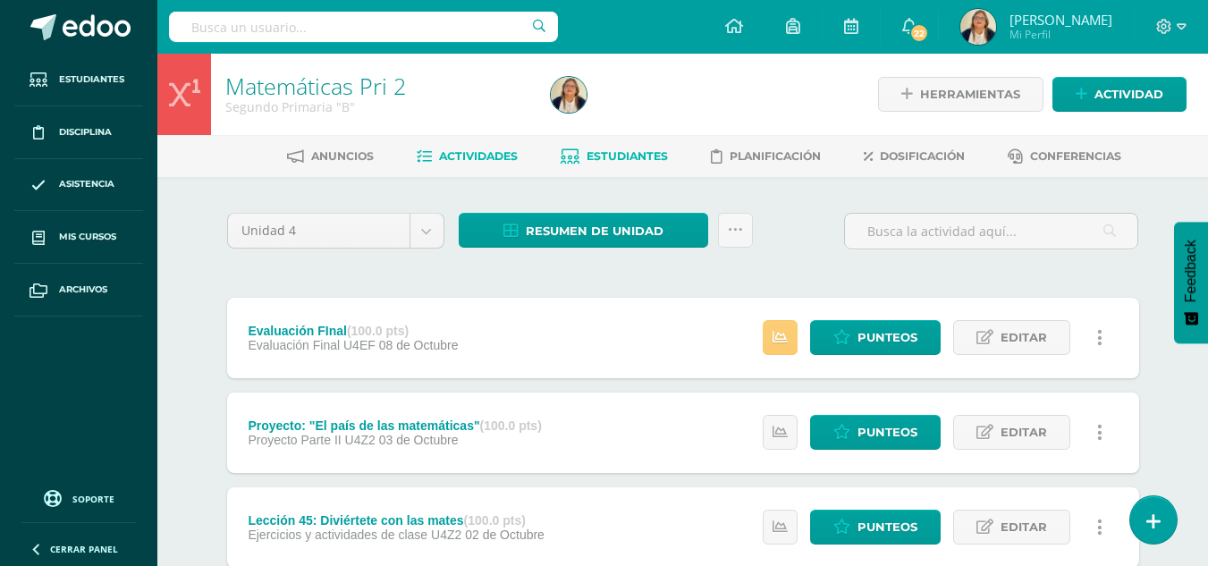
click at [631, 160] on span "Estudiantes" at bounding box center [626, 155] width 81 height 13
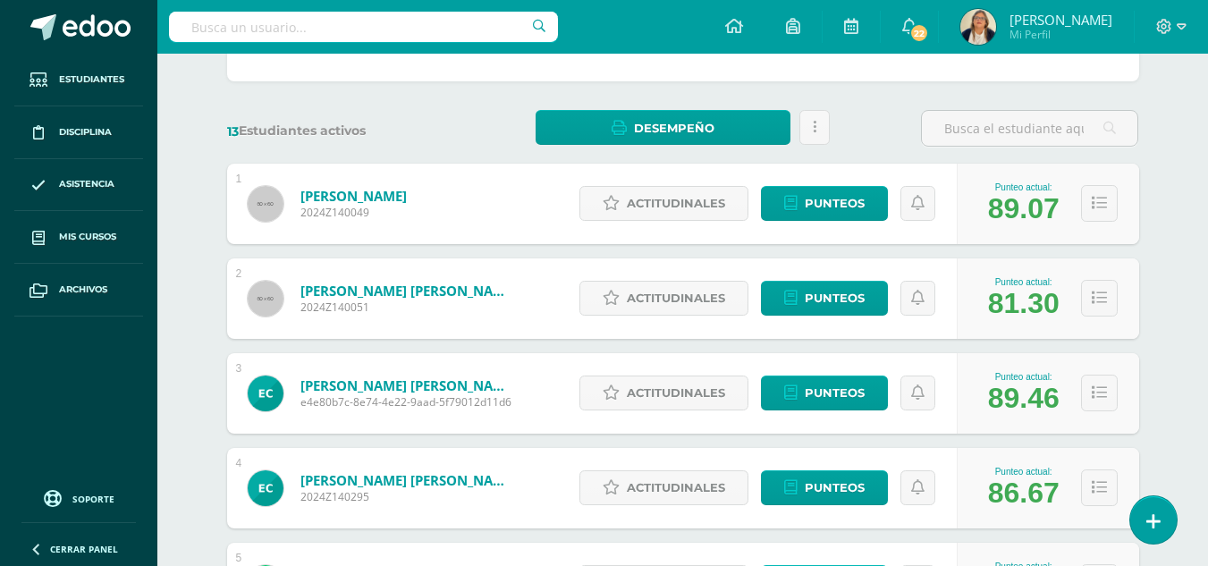
scroll to position [231, 0]
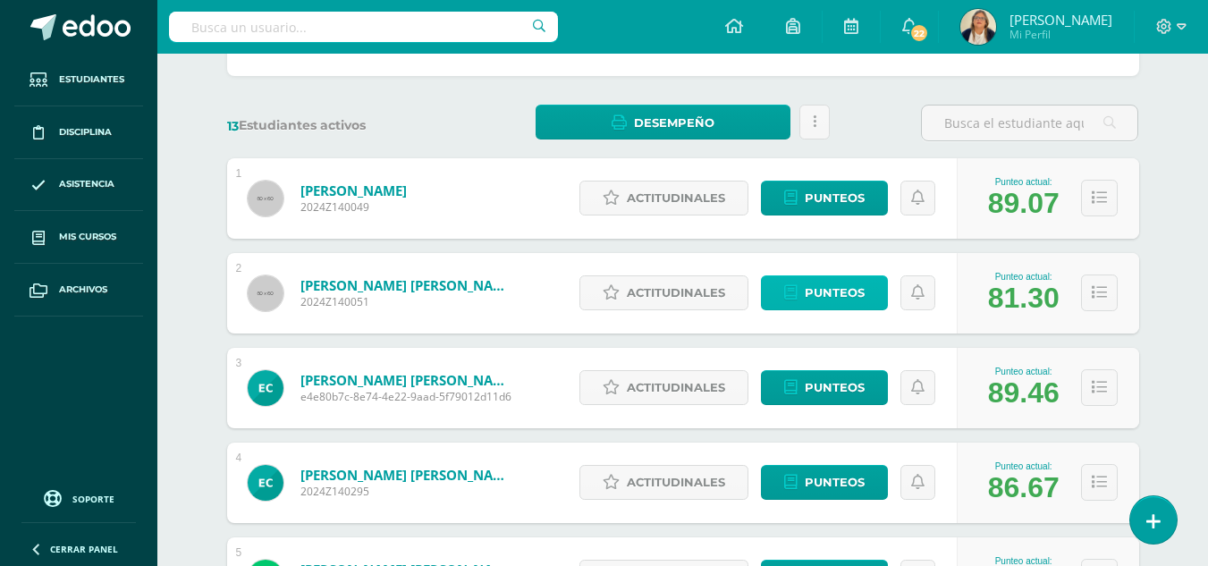
click at [806, 288] on span "Punteos" at bounding box center [835, 292] width 60 height 33
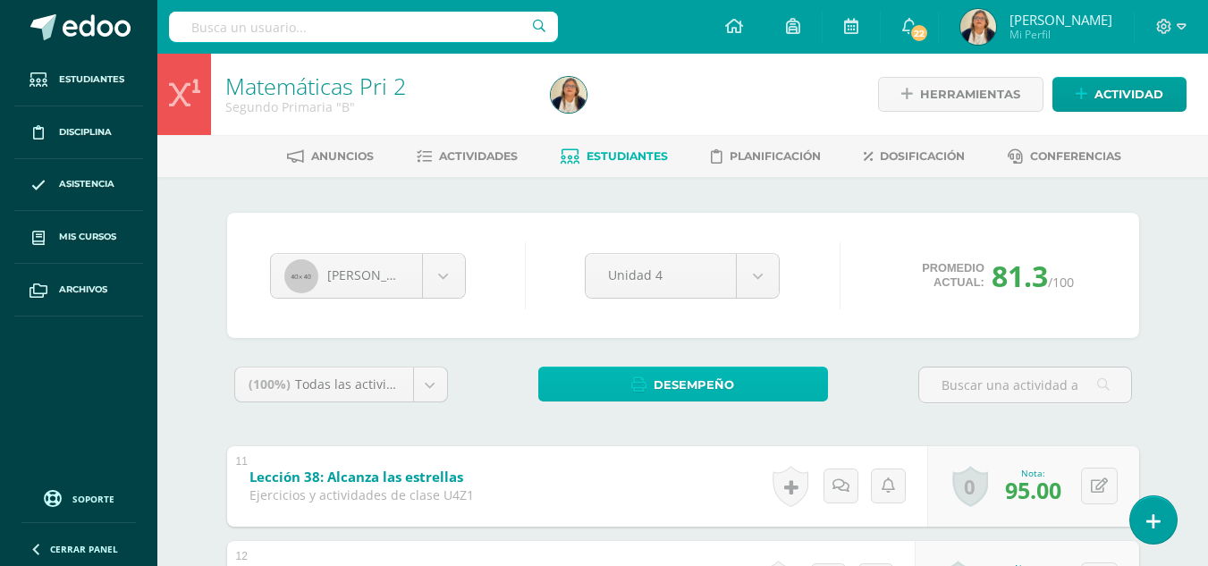
click at [688, 380] on span "Desempeño" at bounding box center [694, 384] width 80 height 33
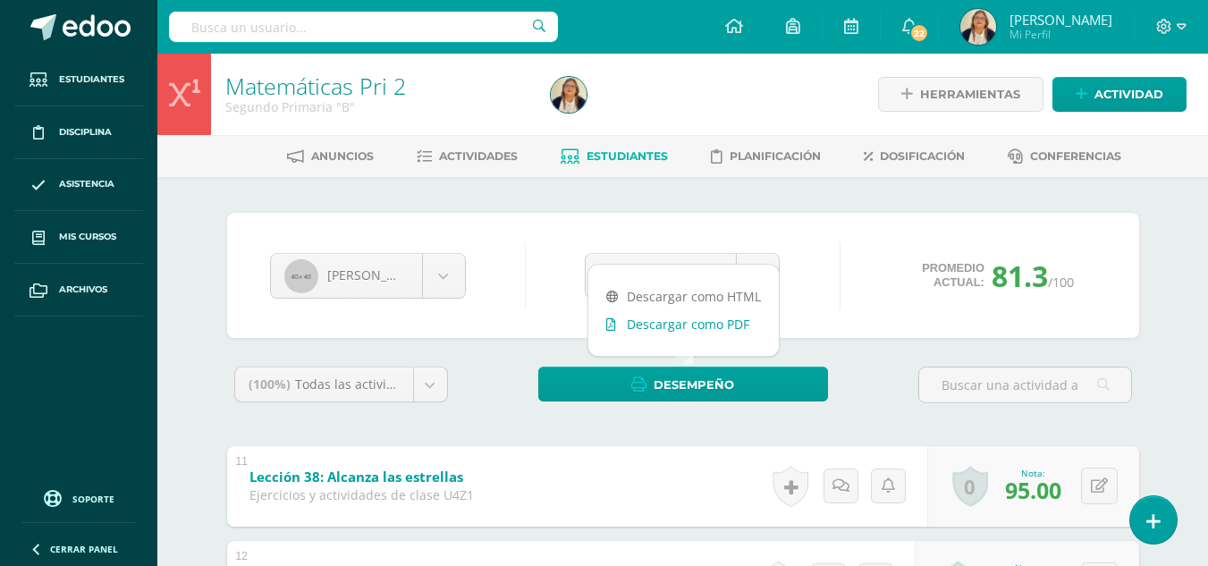
click at [698, 321] on link "Descargar como PDF" at bounding box center [683, 324] width 190 height 28
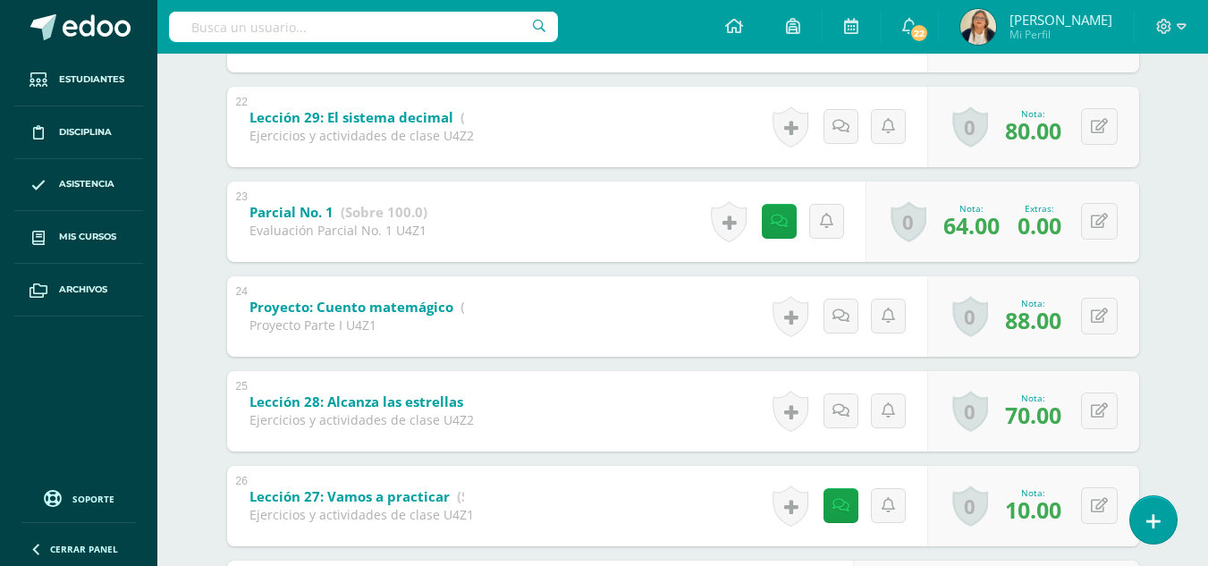
scroll to position [1407, 0]
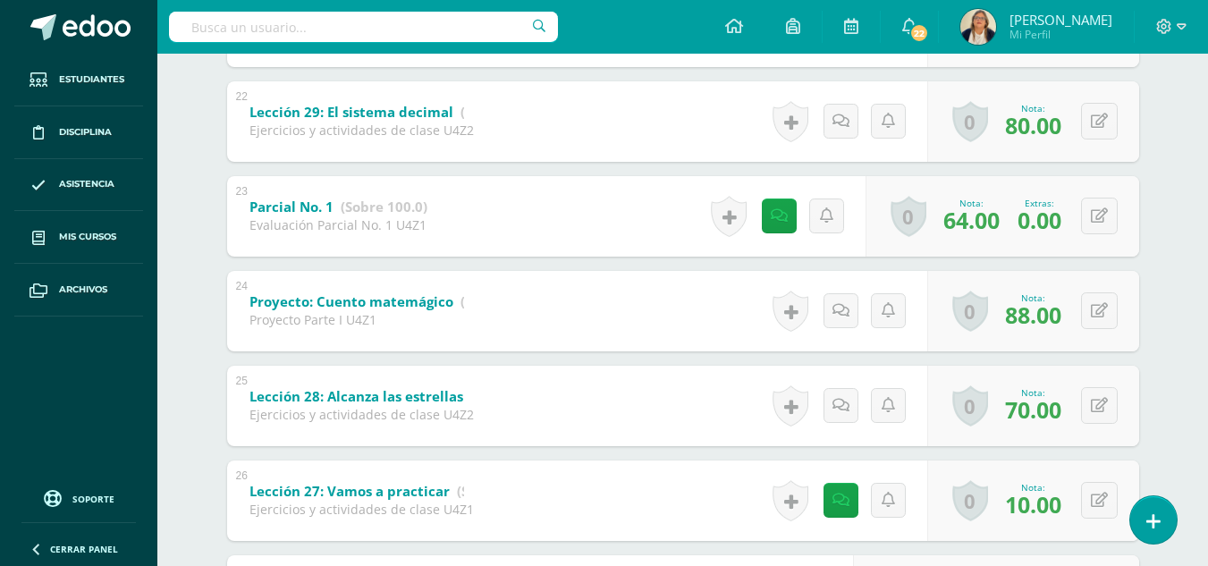
click at [272, 208] on b "Parcial No. 1" at bounding box center [291, 207] width 84 height 18
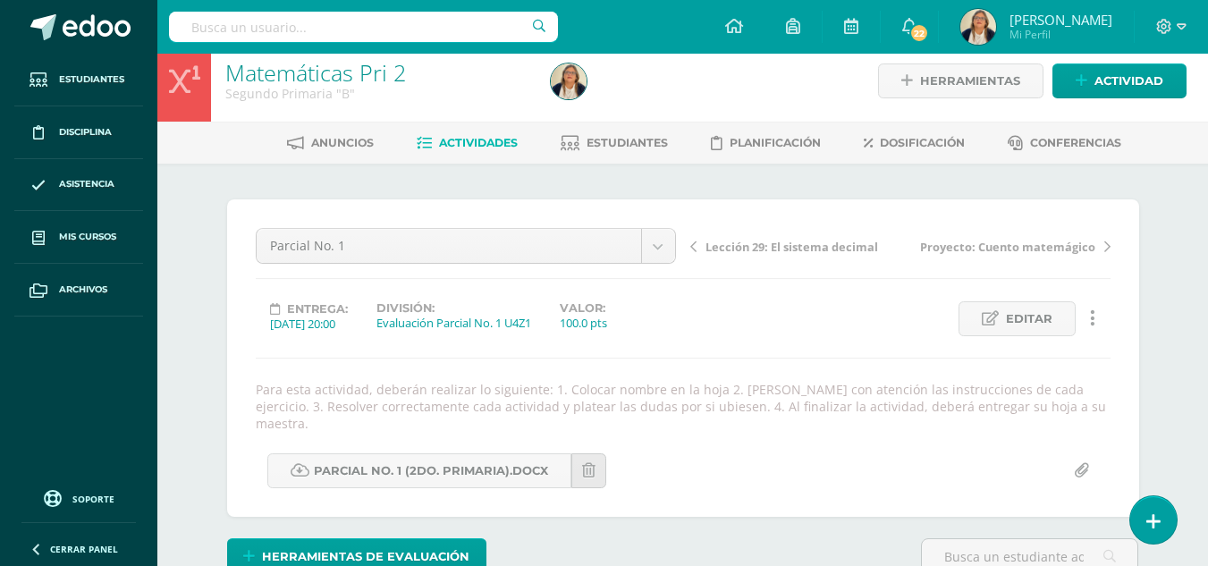
scroll to position [14, 0]
click at [483, 141] on span "Actividades" at bounding box center [478, 141] width 79 height 13
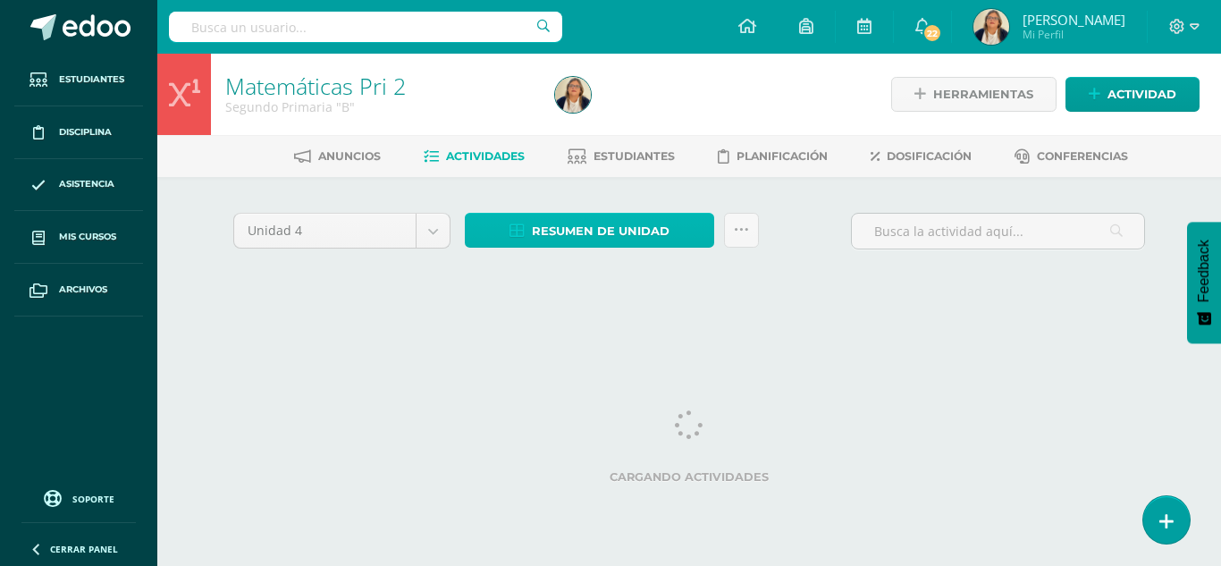
click at [571, 235] on span "Resumen de unidad" at bounding box center [601, 231] width 138 height 33
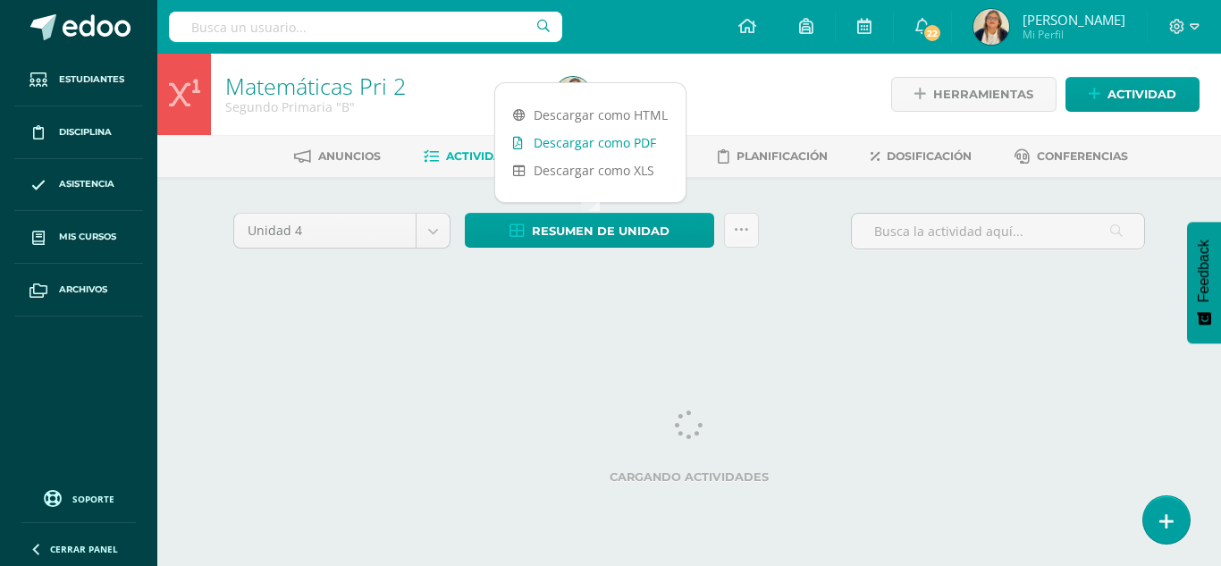
click at [564, 138] on link "Descargar como PDF" at bounding box center [590, 143] width 190 height 28
